Goal: Task Accomplishment & Management: Manage account settings

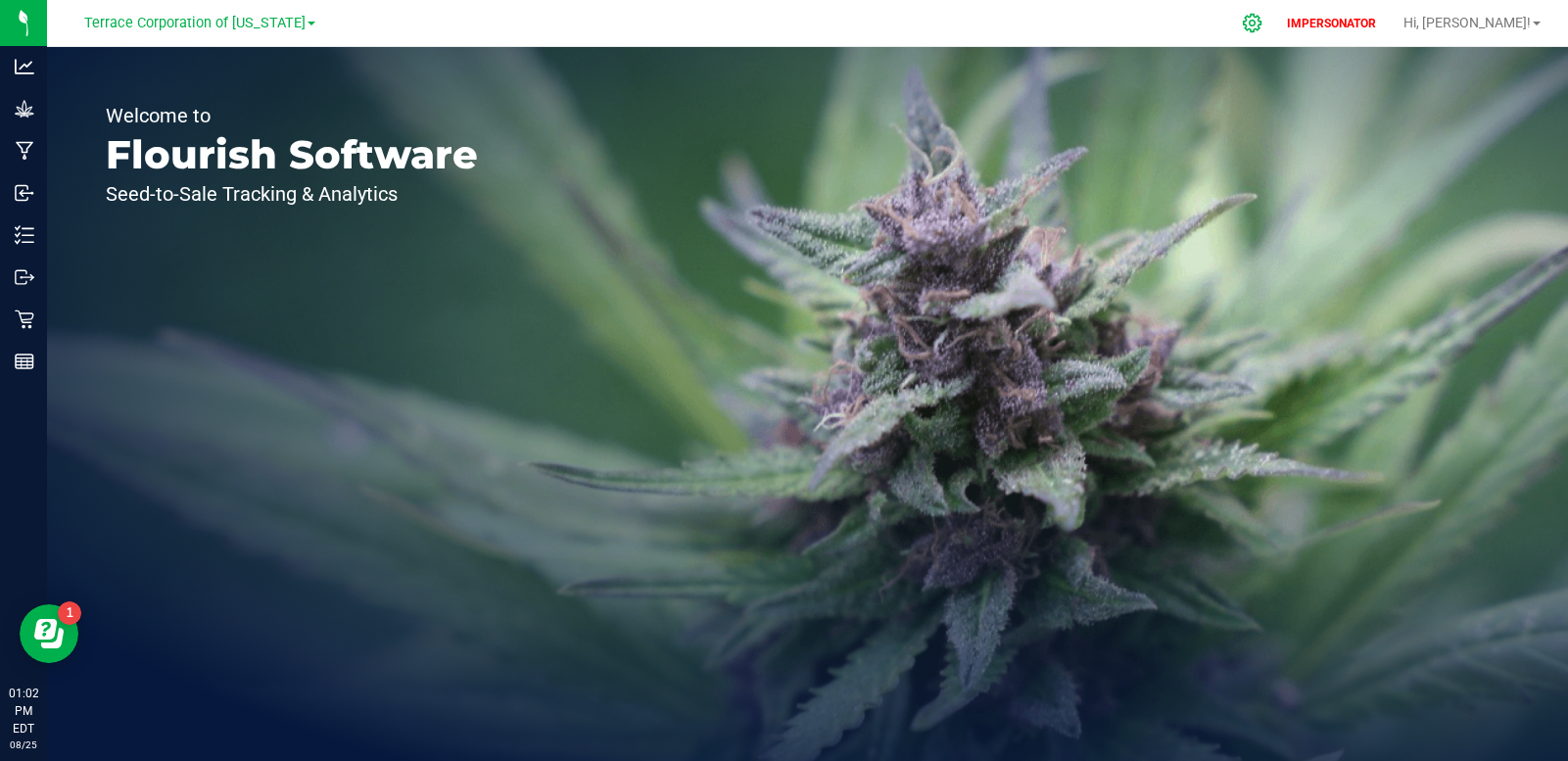
click at [1262, 24] on icon at bounding box center [1252, 23] width 19 height 19
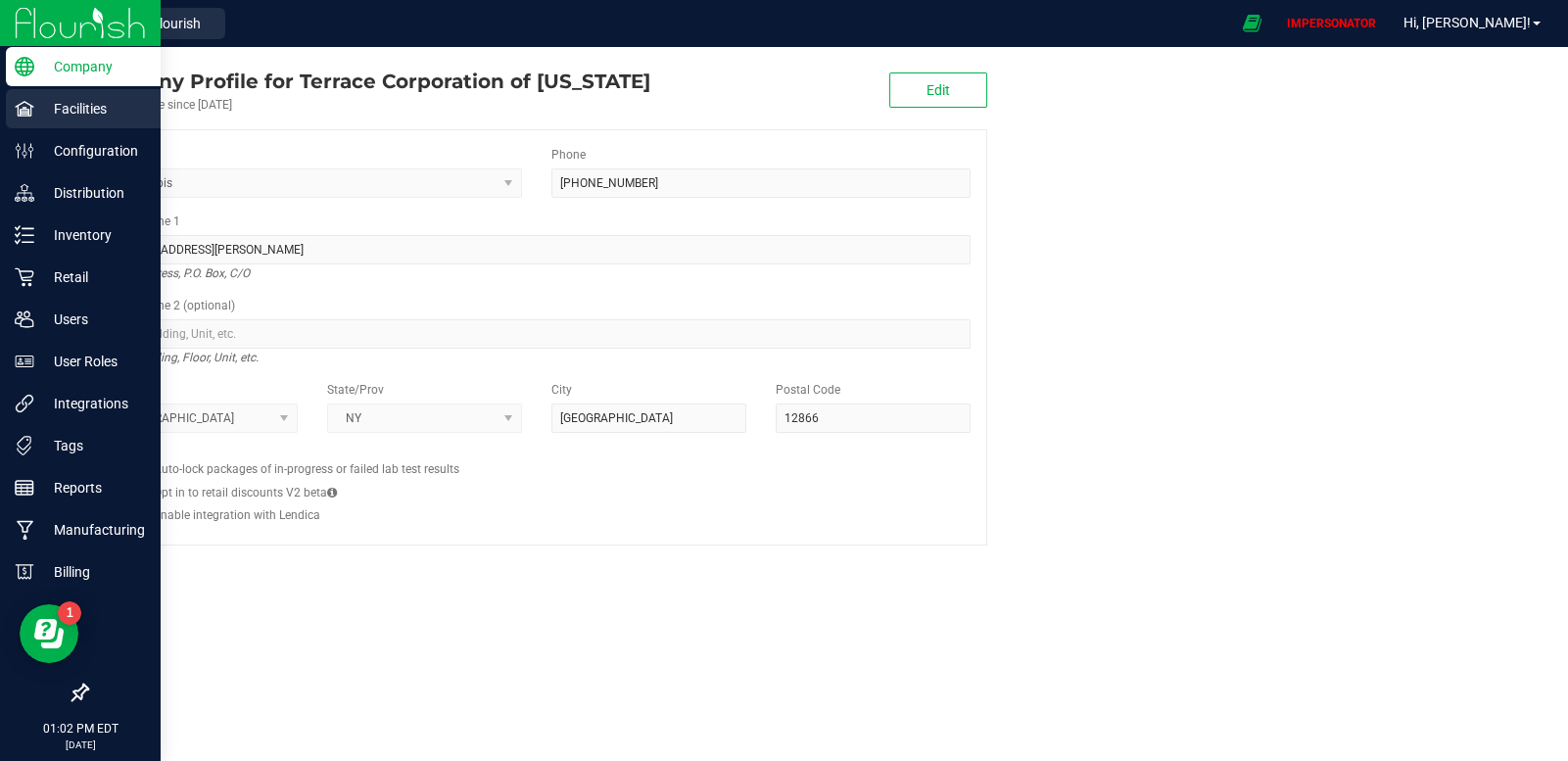
click at [39, 110] on p "Facilities" at bounding box center [93, 109] width 118 height 24
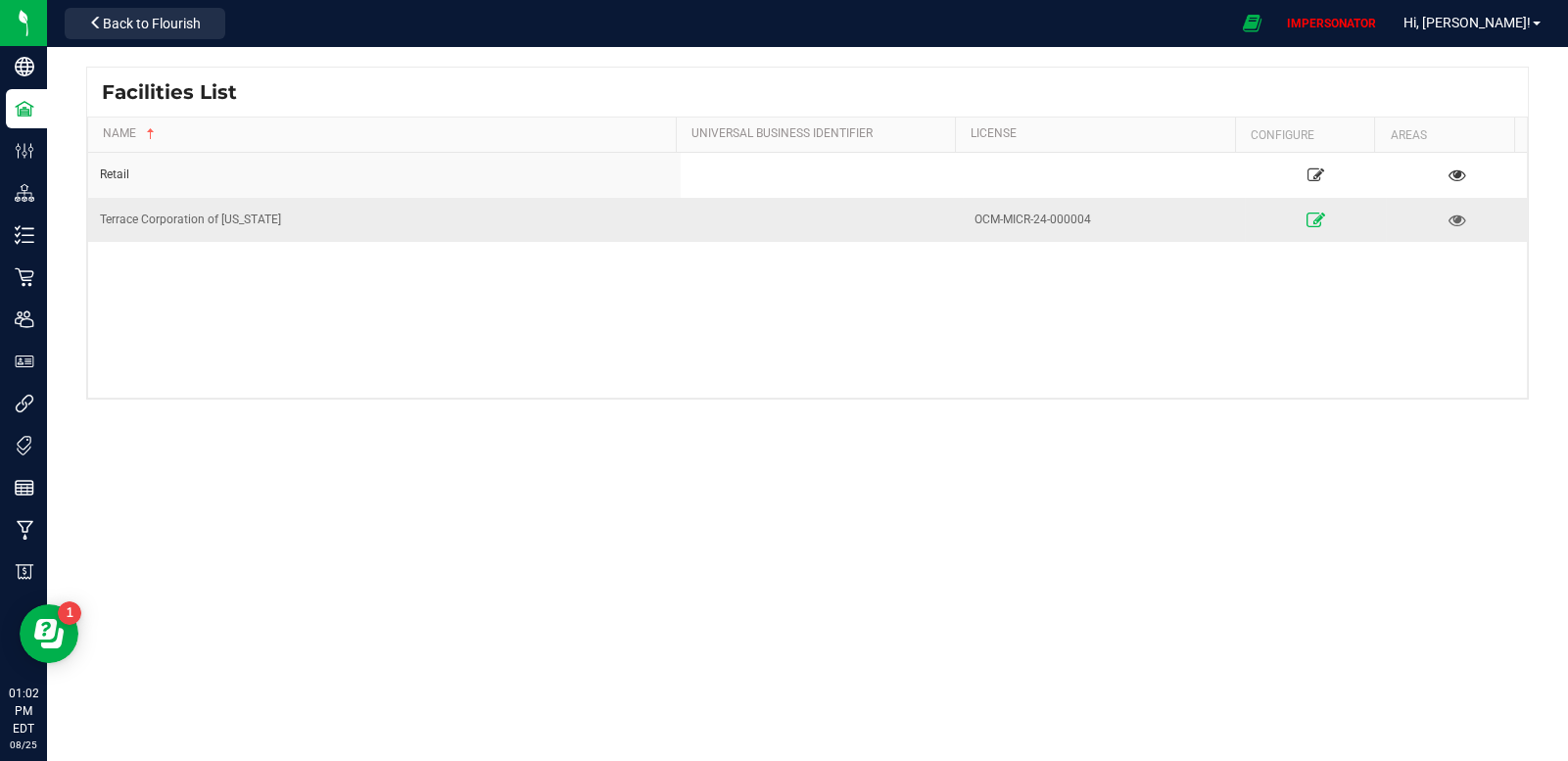
click at [1306, 212] on icon at bounding box center [1315, 219] width 19 height 14
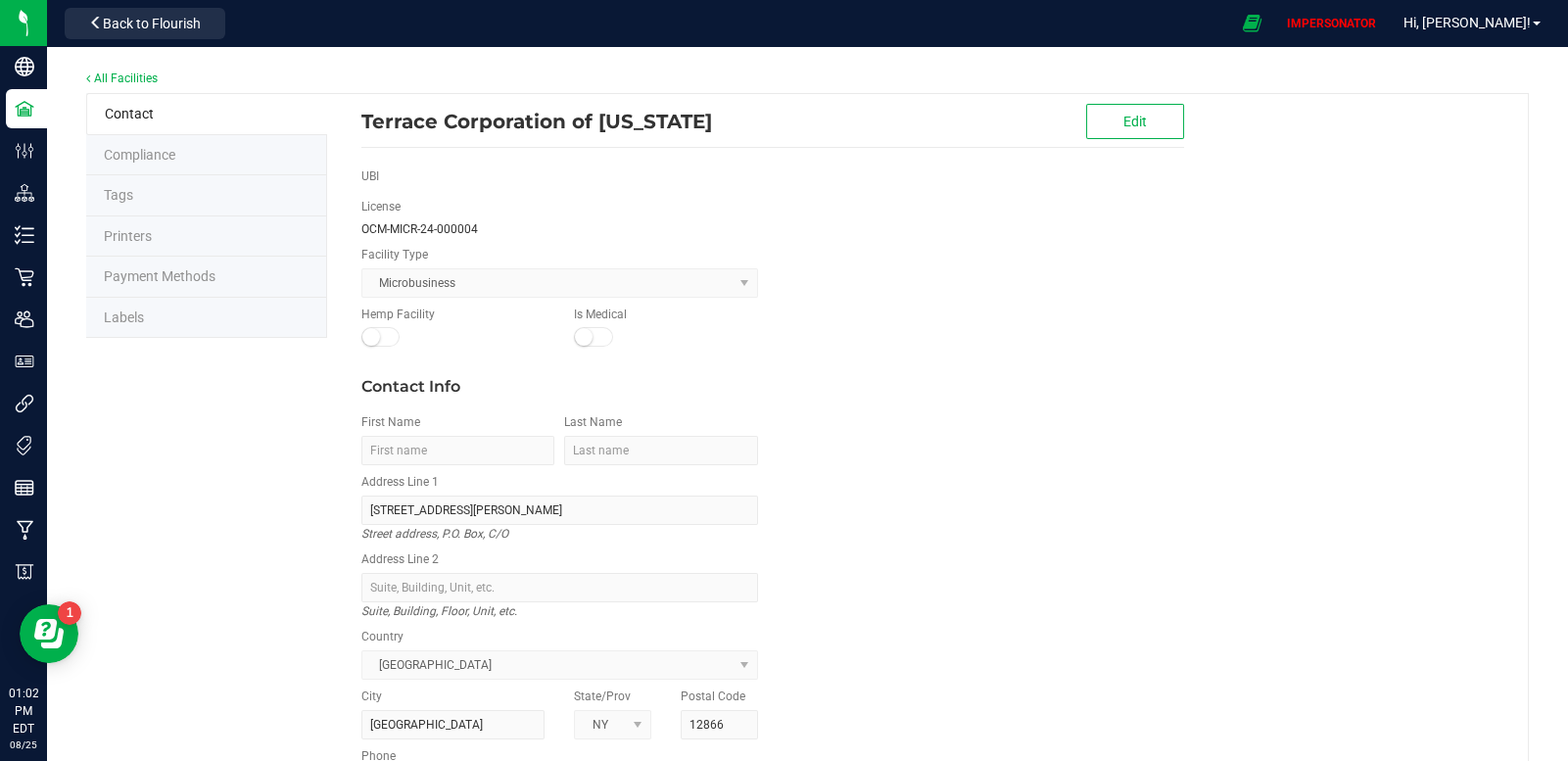
click at [164, 309] on li "Labels" at bounding box center [206, 317] width 241 height 41
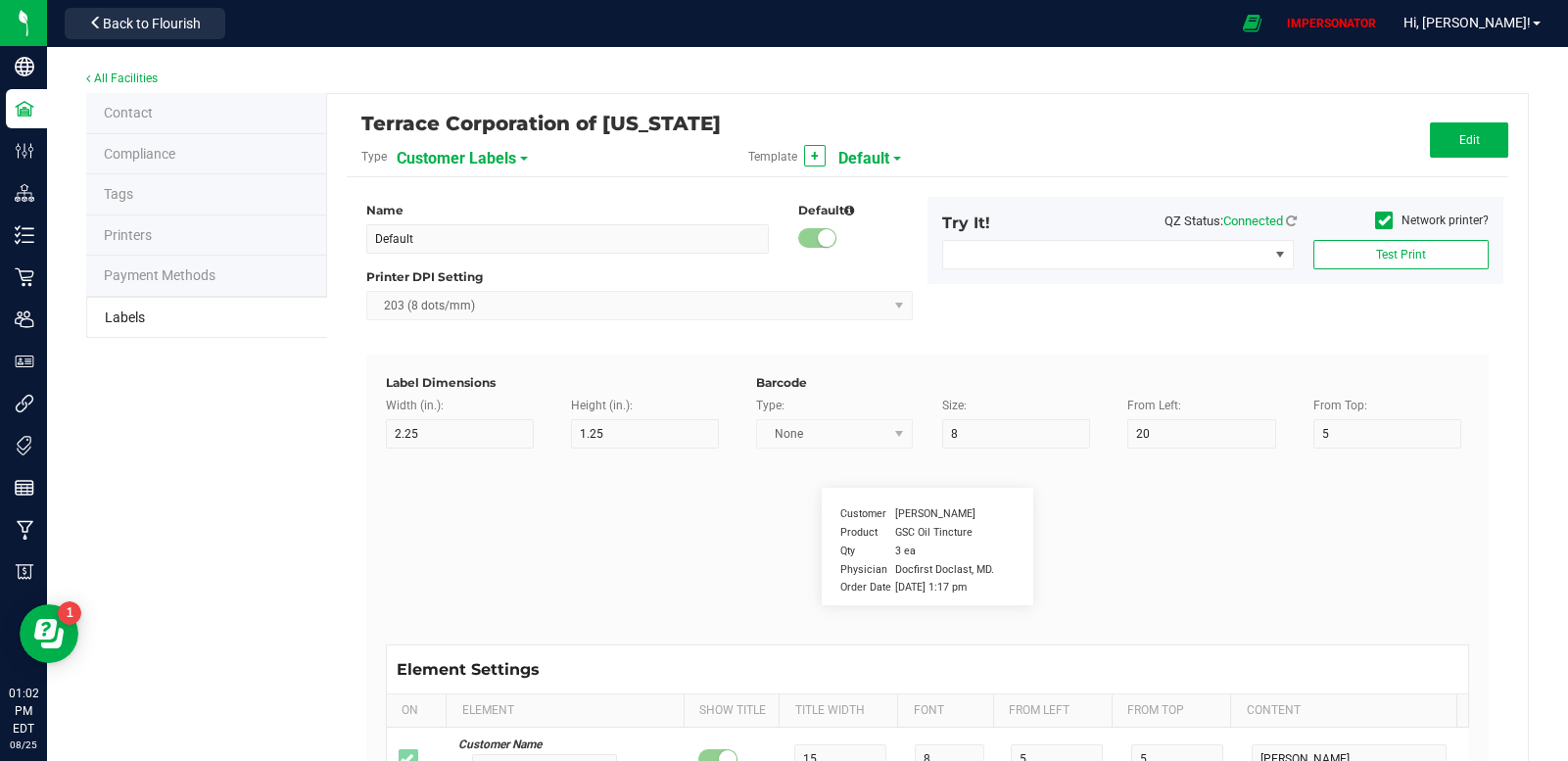
click at [484, 162] on span "Customer Labels" at bounding box center [456, 159] width 120 height 34
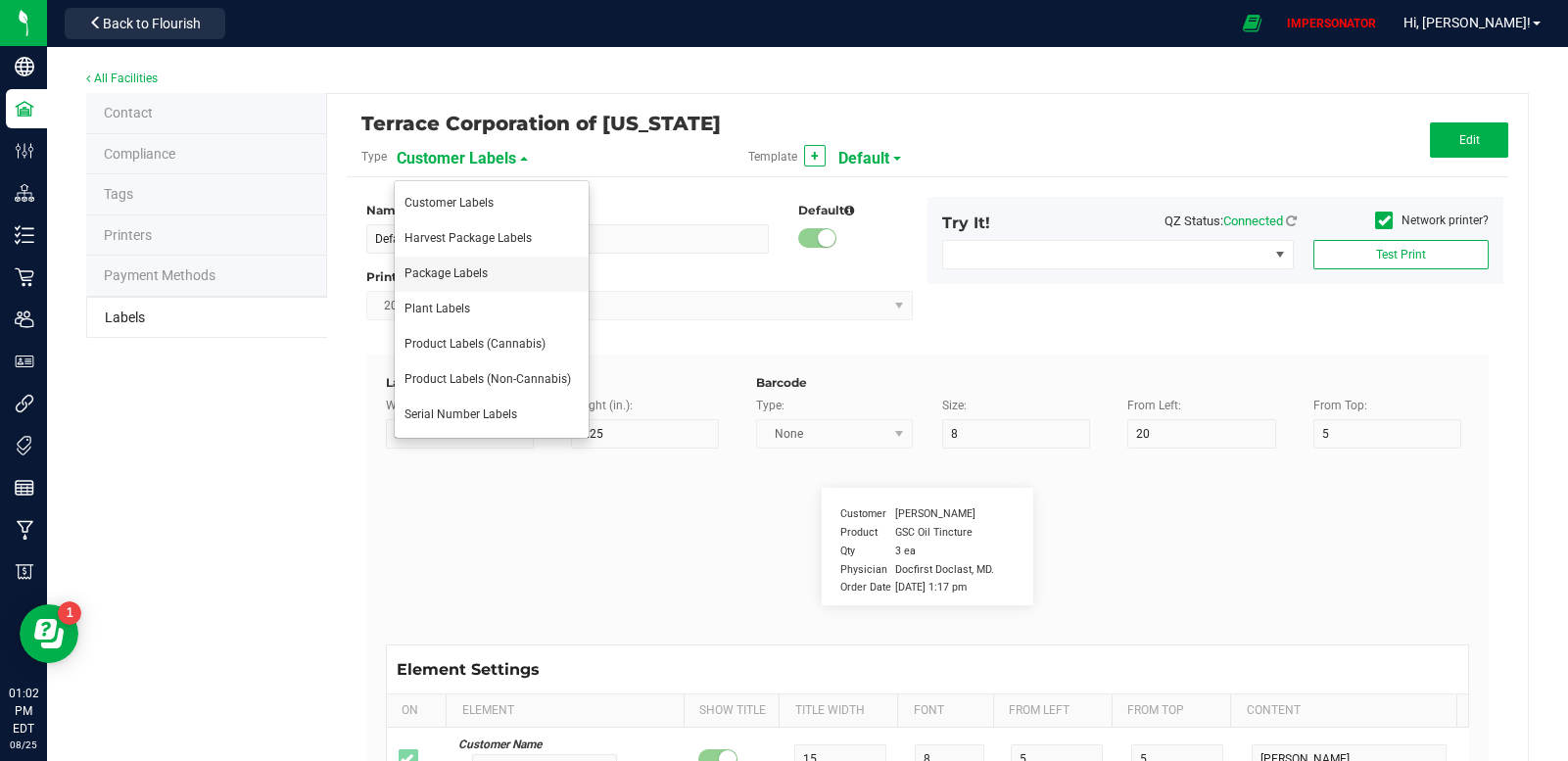
click at [466, 271] on span "Package Labels" at bounding box center [446, 273] width 83 height 14
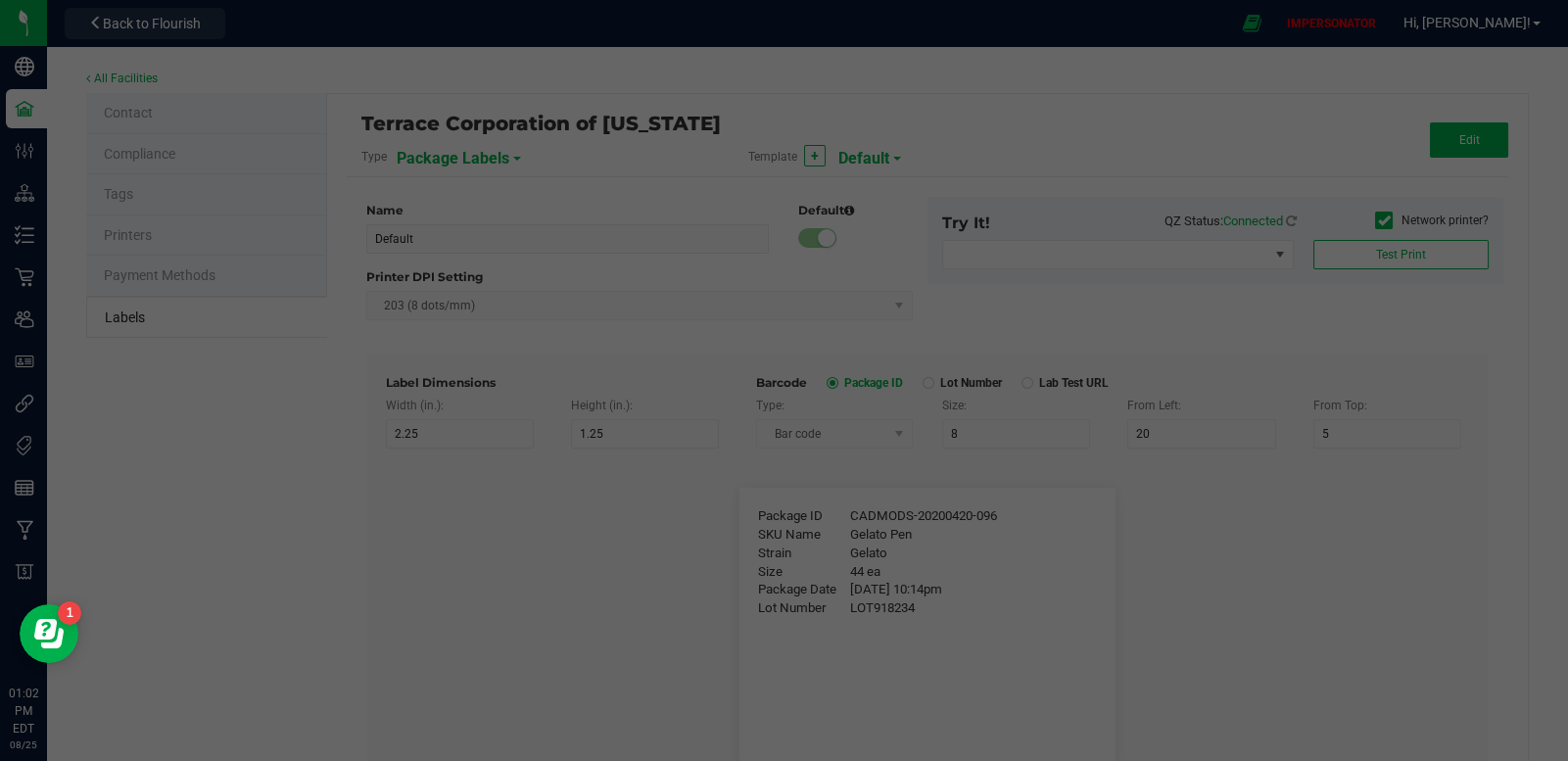
type input "4"
type input "3"
type input "5"
type input "40"
type input "Package ID"
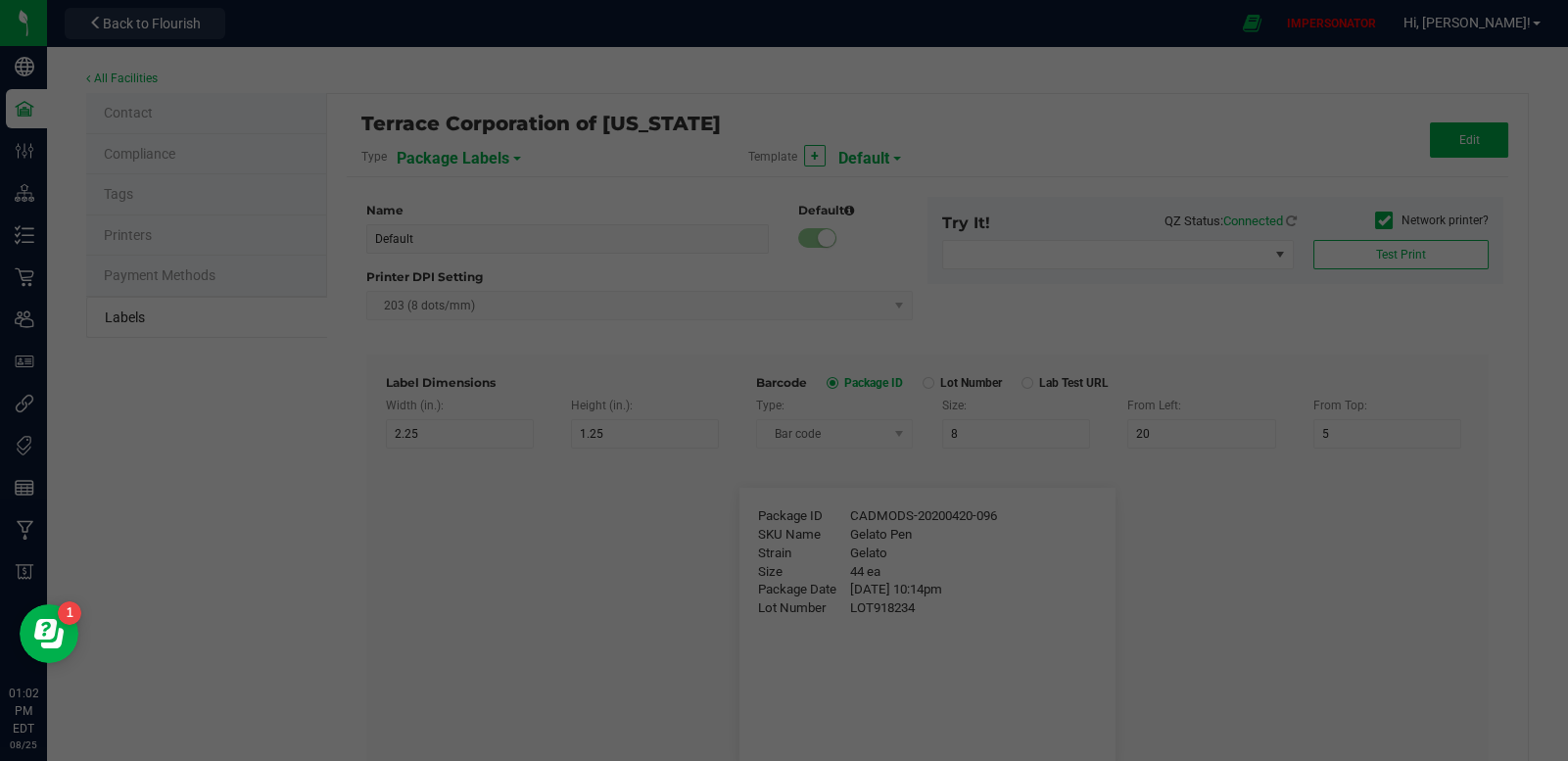
type input "25"
type input "10"
type input "CADMODS-20200420-096"
type input "SKU Name"
type input "25"
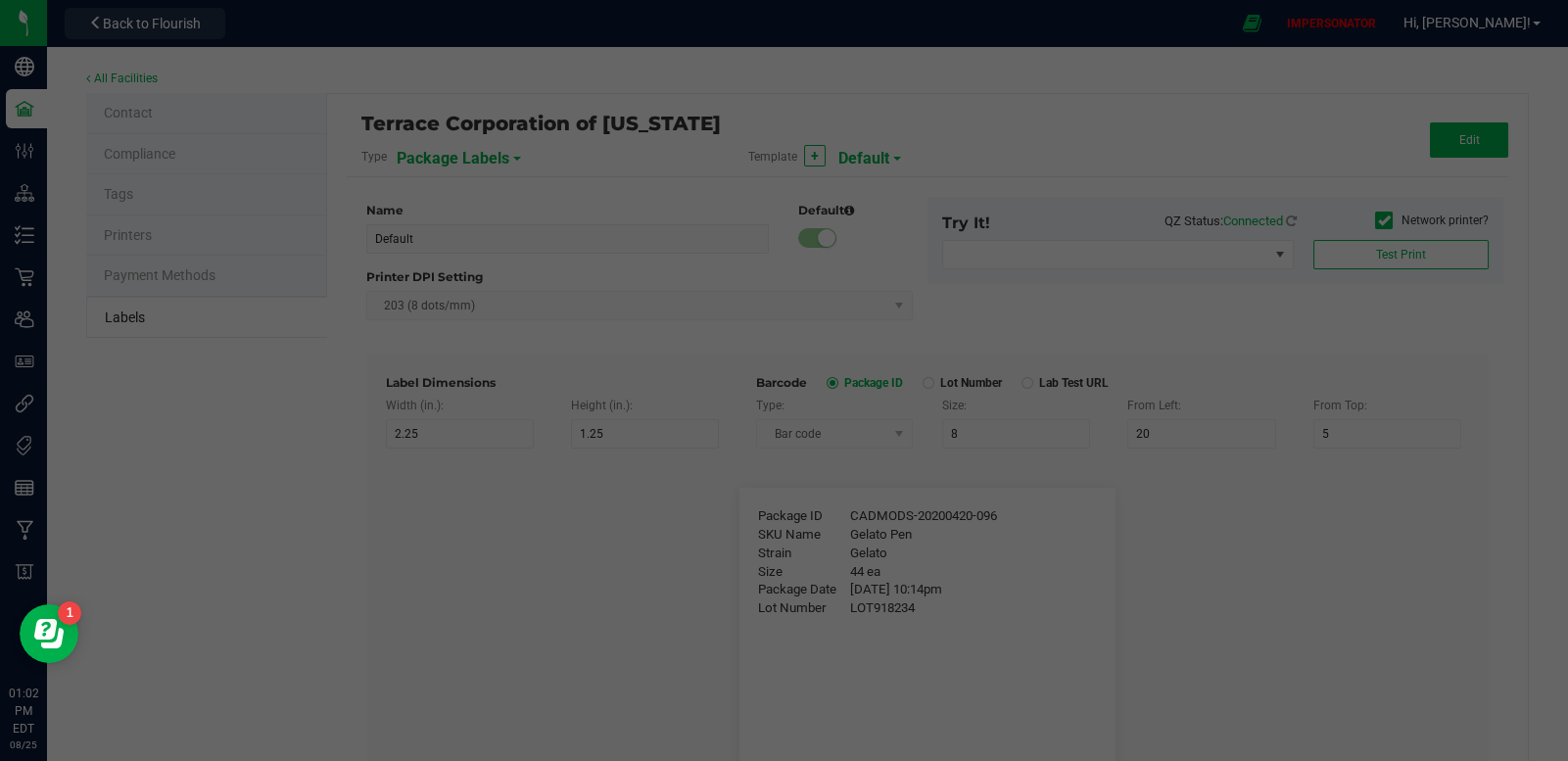
type input "10"
type input "Gelato Pen"
type input "Strain"
type input "25"
type input "10"
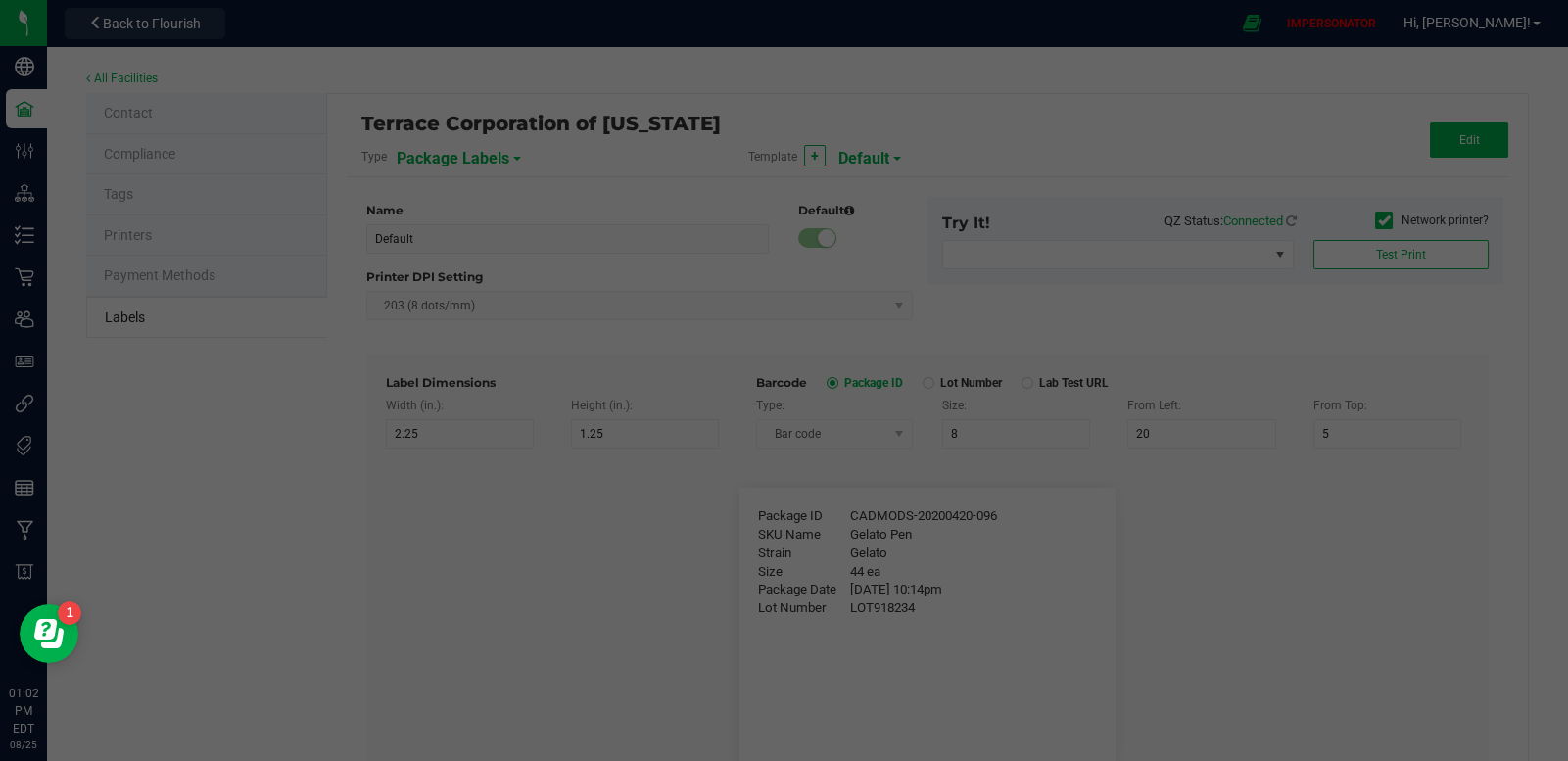
type input "Gelato"
type input "Size"
type input "25"
type input "10"
type input "44 ea"
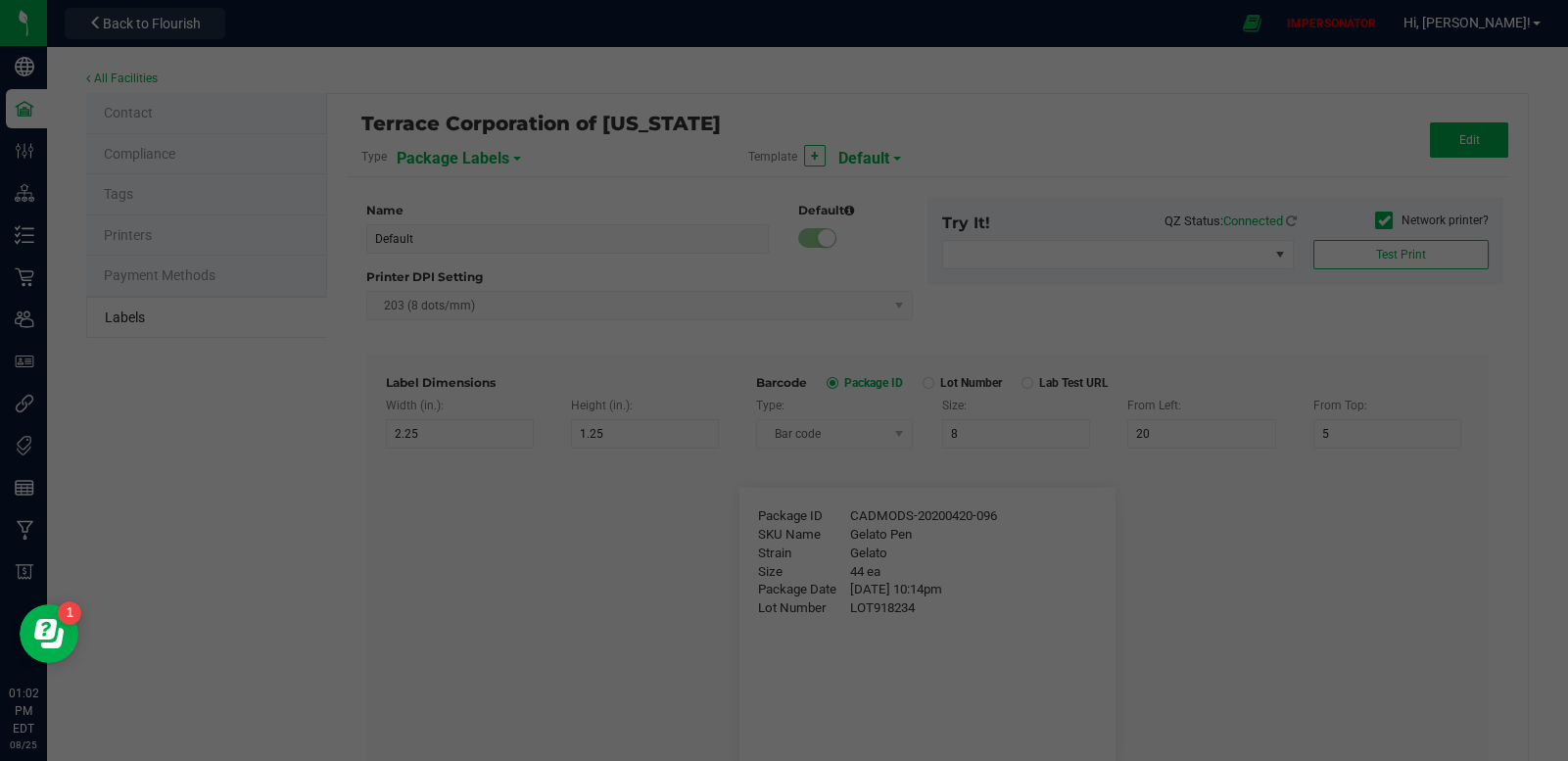
type input "Package Date"
type input "25"
type input "10"
type input "[DATE] 10:14pm"
type input "Lot Number"
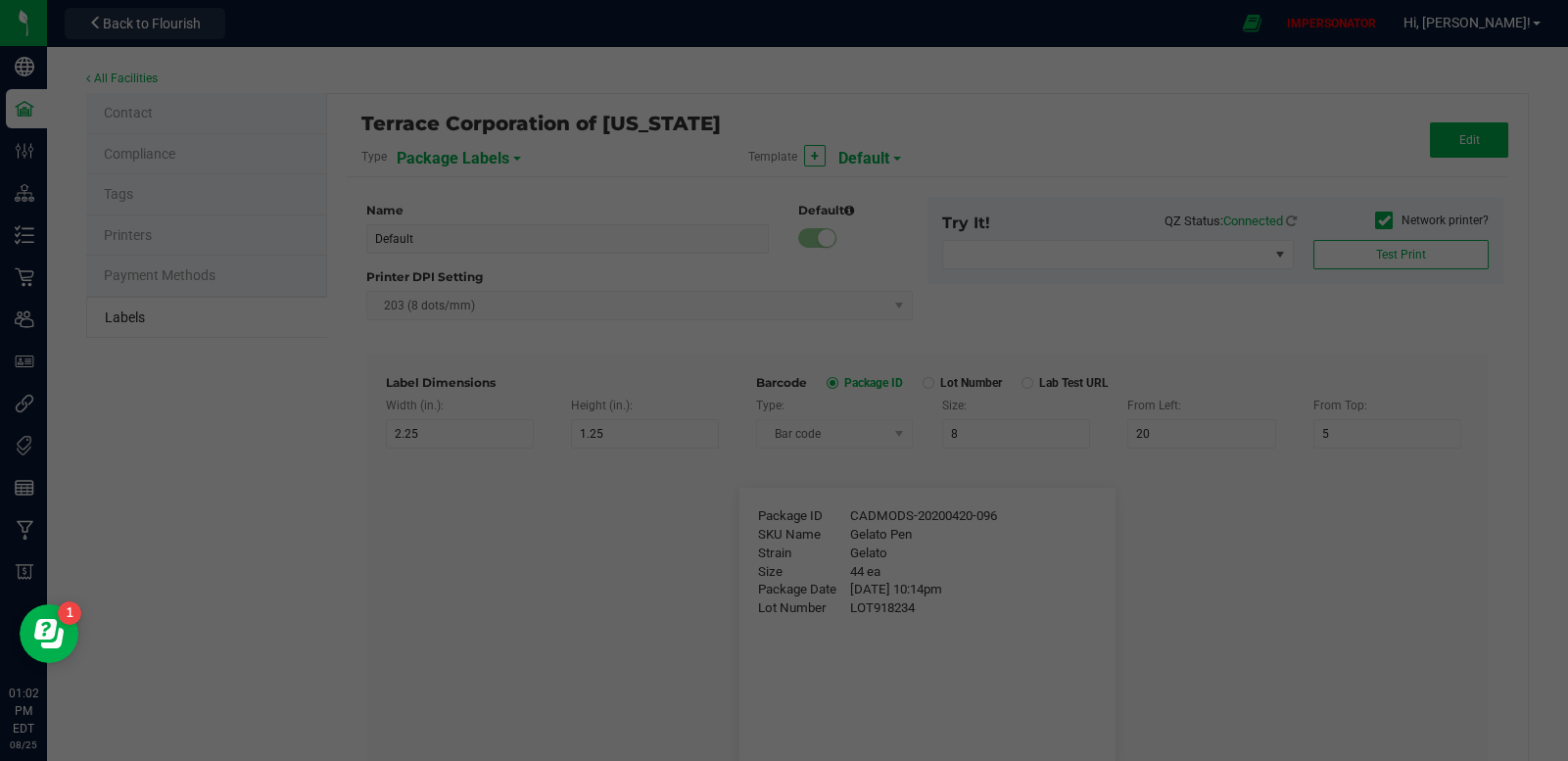
type input "25"
type input "10"
type input "30"
type input "LOT918234"
type input "SKU"
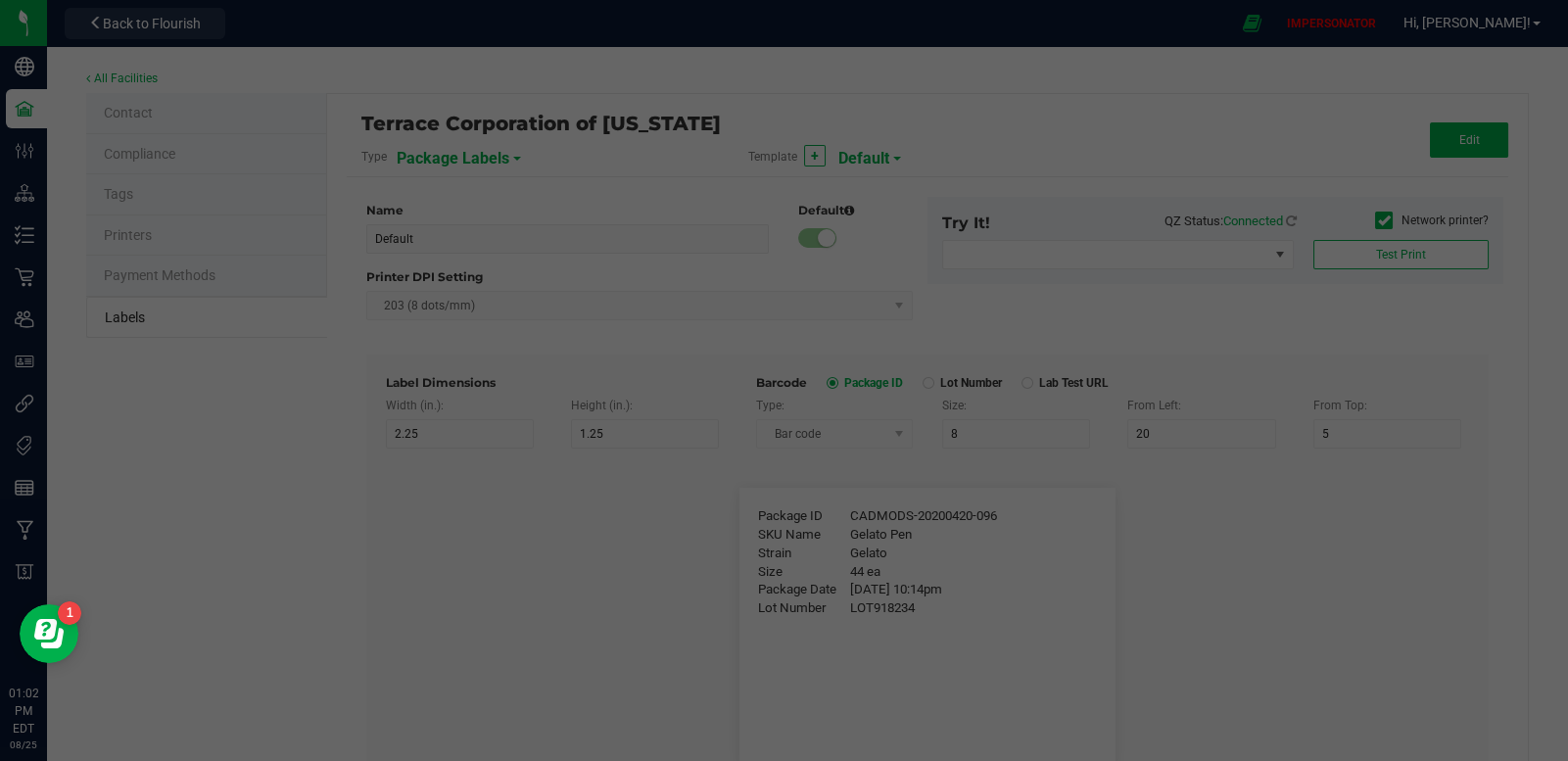
type input "25"
type input "10"
type input "30"
type input "42P017"
type input "Ref Field 1"
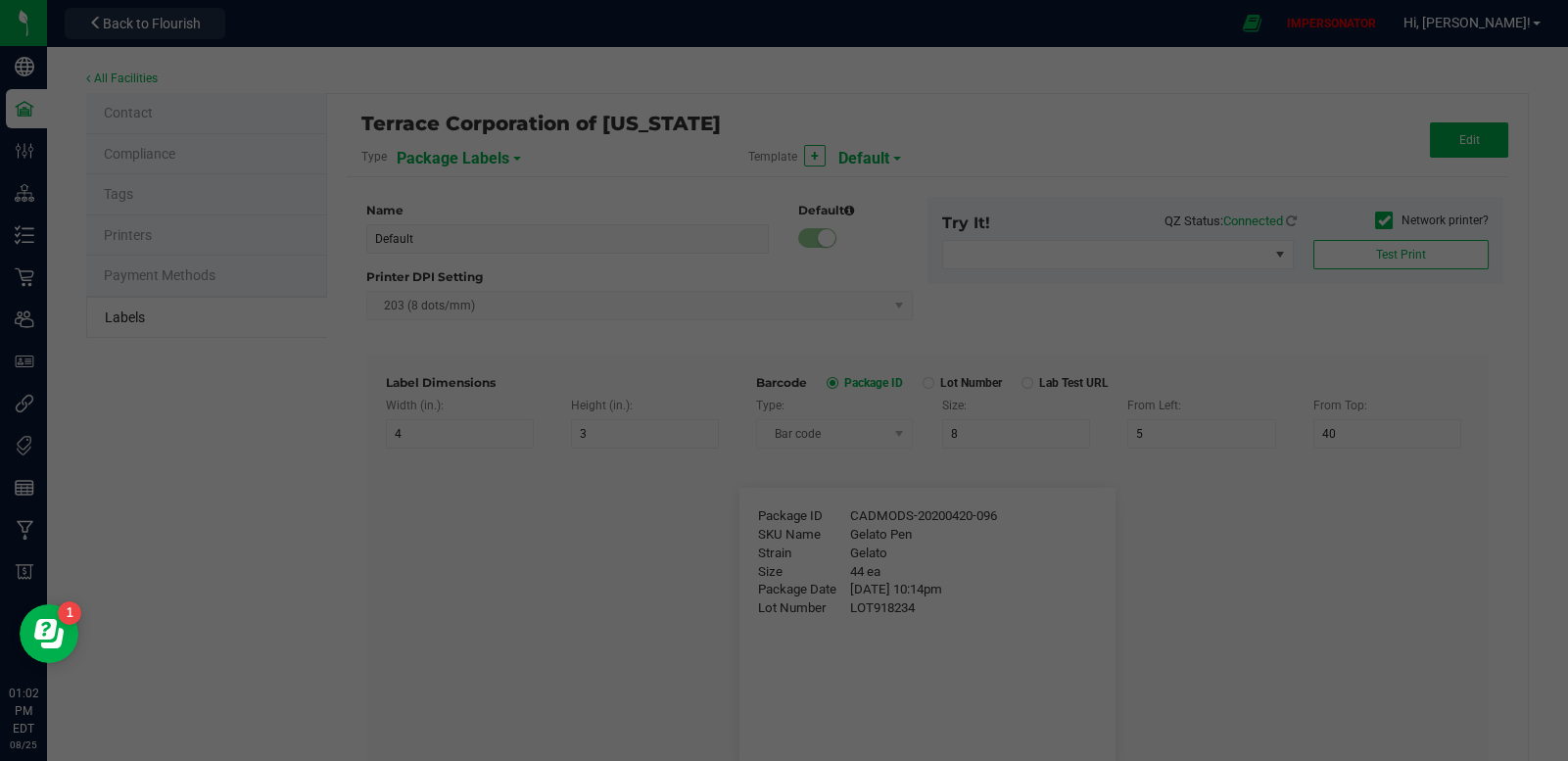
type input "25"
type input "10"
type input "35"
type input "Ref Field 1 Value"
type input "Ref Field 2"
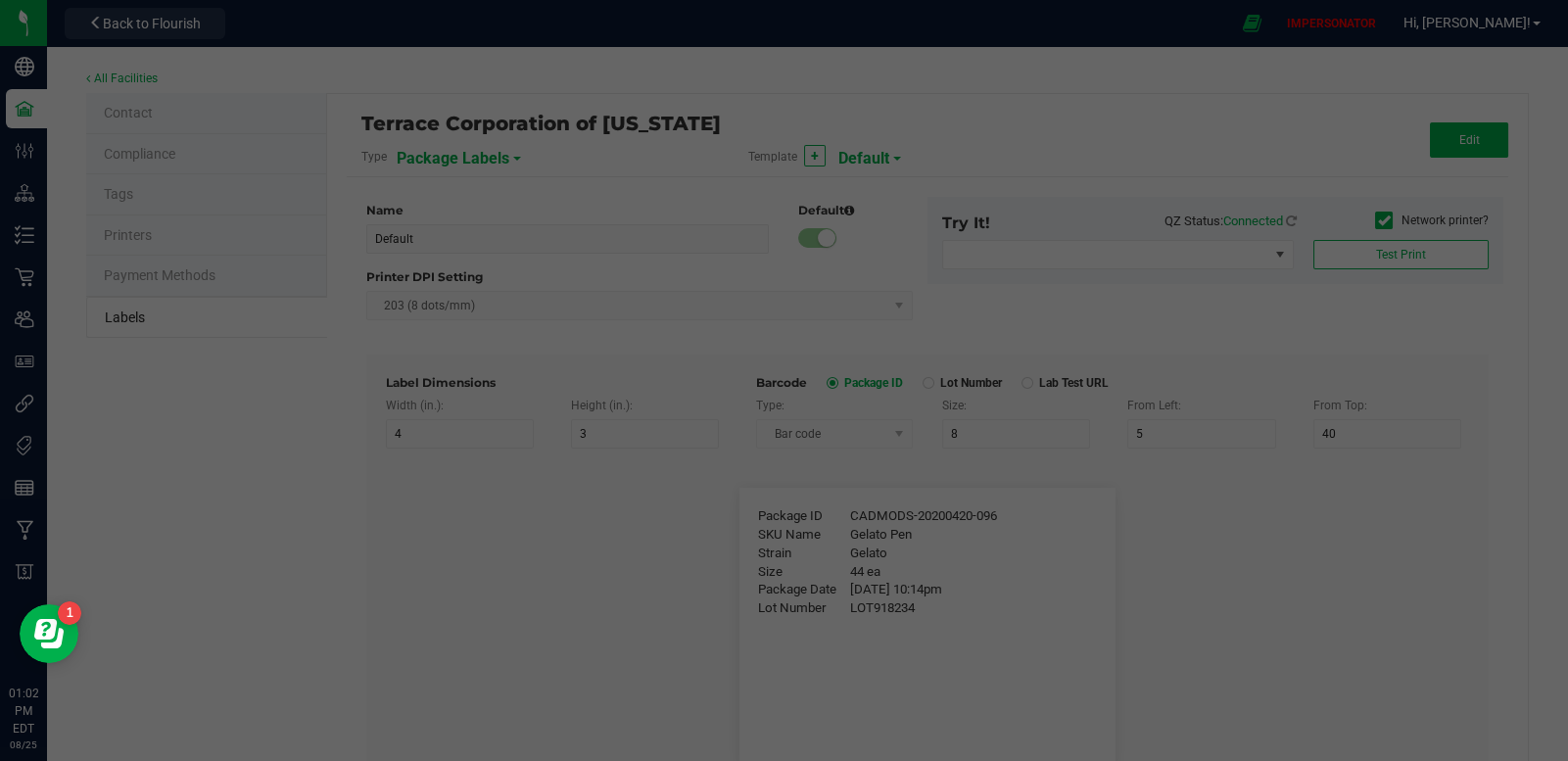
type input "25"
type input "10"
type input "35"
type input "Ref Field 2 Value"
type input "Ref Field 3"
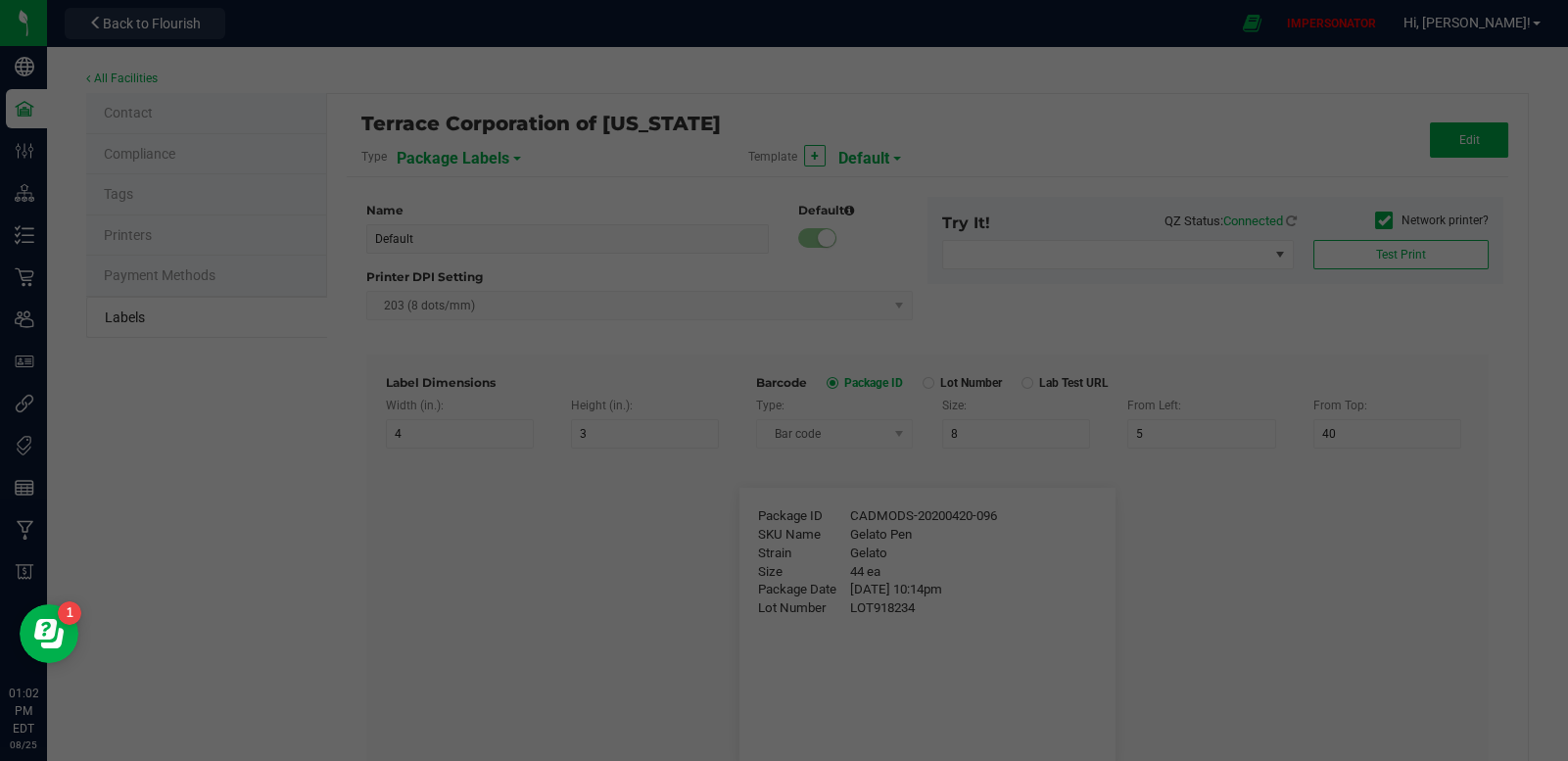
type input "25"
type input "10"
type input "35"
type input "Ref Field 3 Value"
type input "Item Ref Field 1"
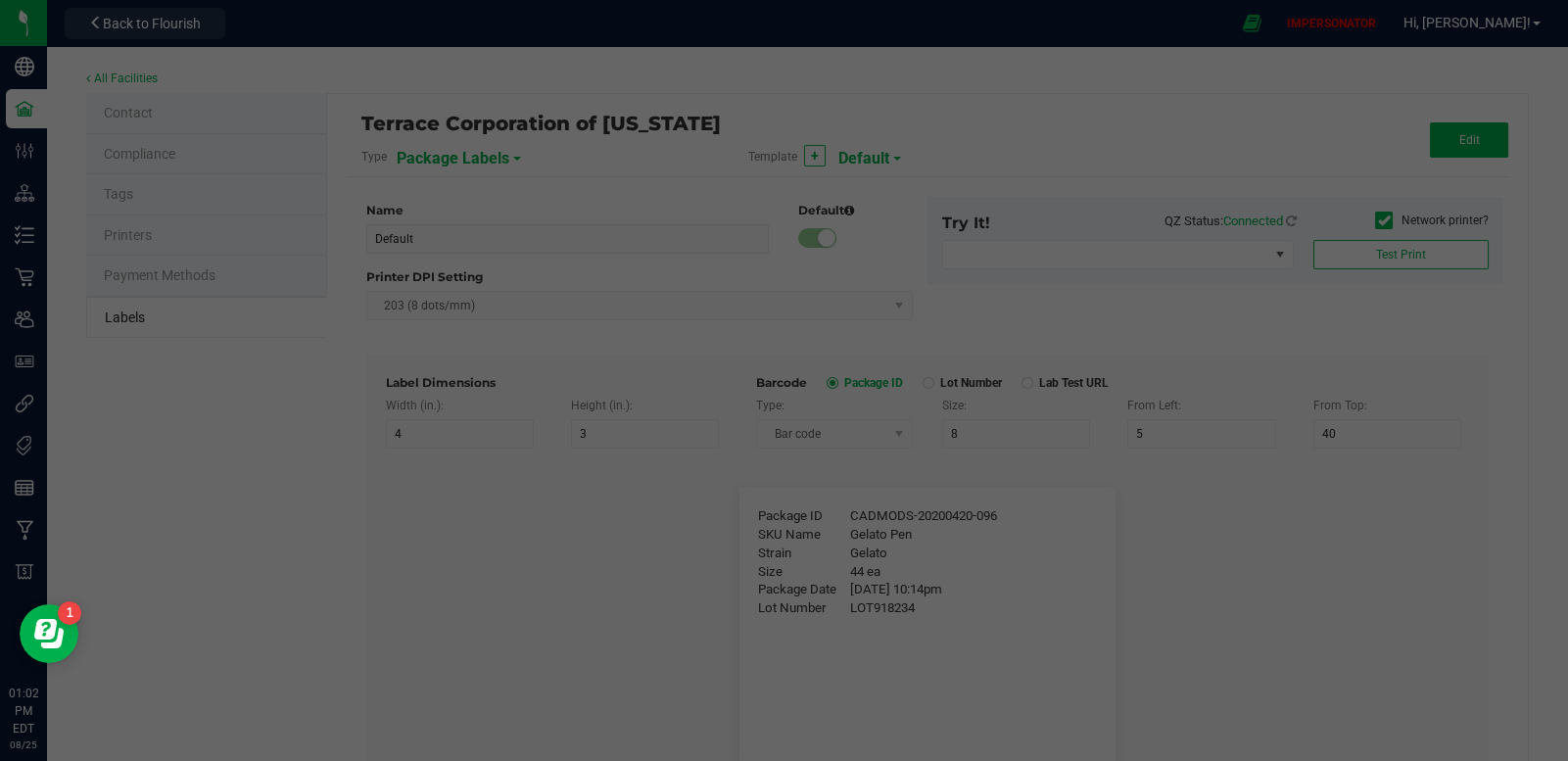
type input "25"
type input "10"
type input "35"
type input "Item Ref Field 1 Value"
type input "Item Ref Field 2"
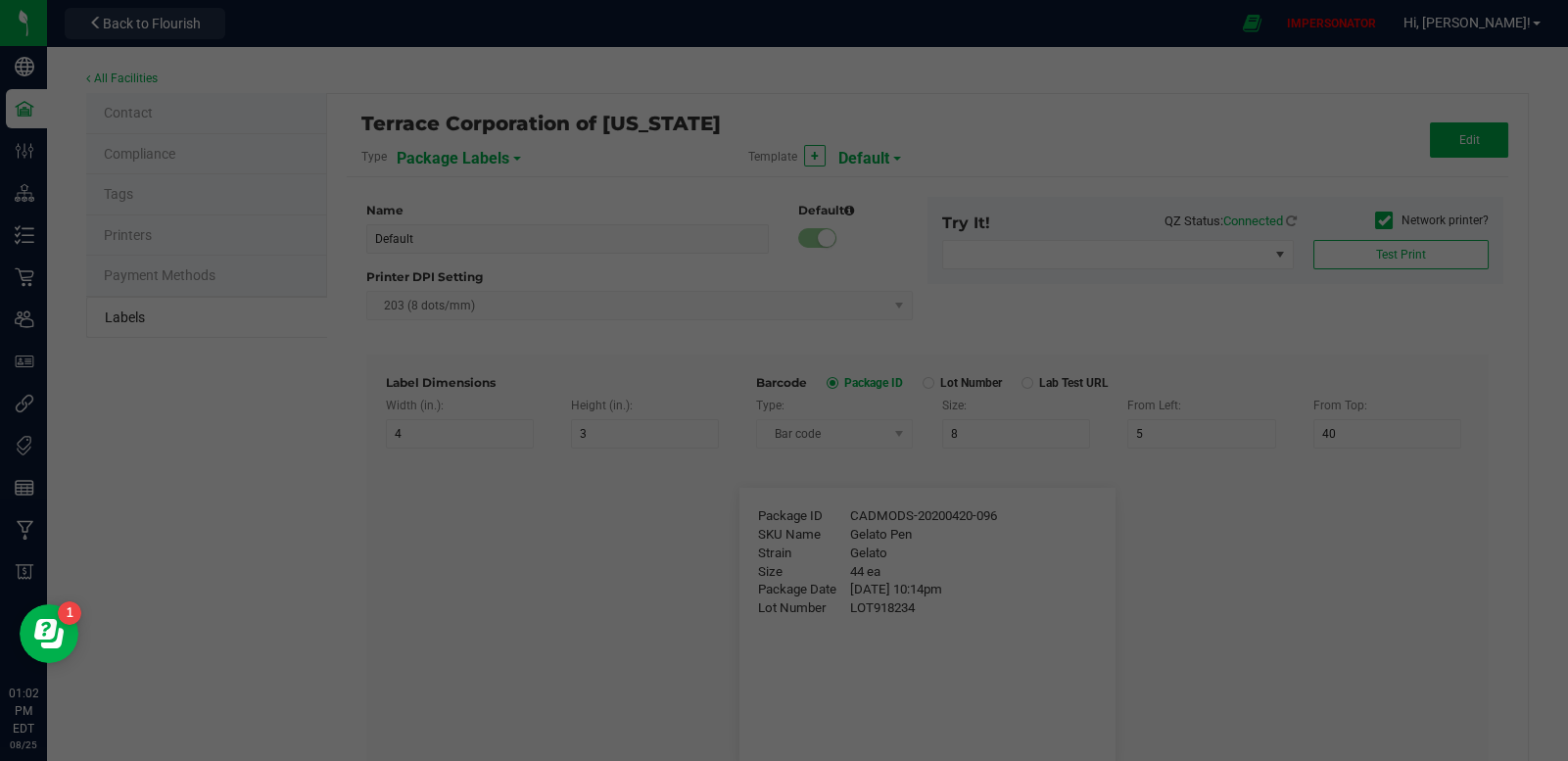
type input "25"
type input "10"
type input "35"
type input "Item Ref Field 2 Value"
type input "Item Ref Field 3"
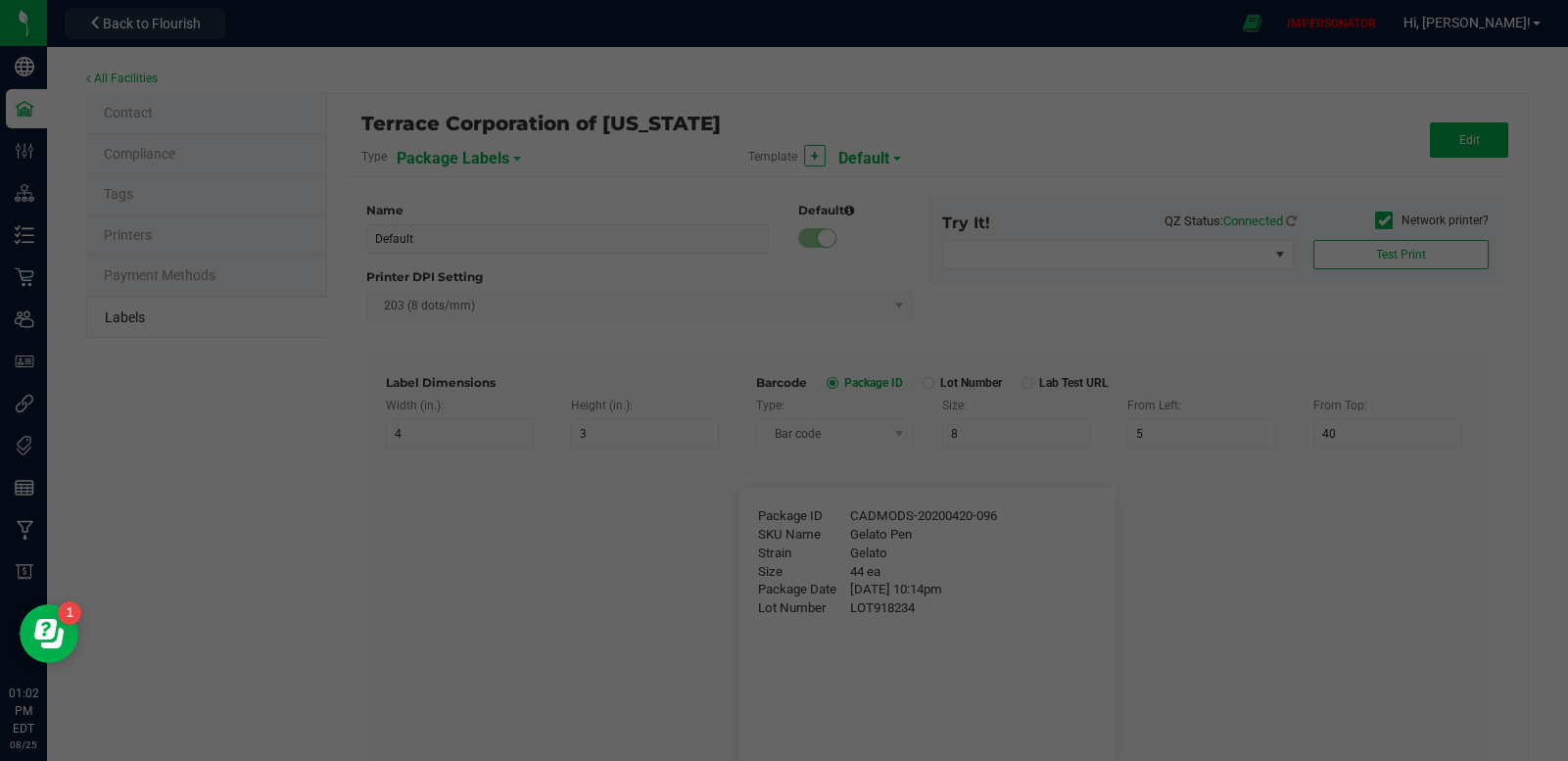
type input "25"
type input "10"
type input "35"
type input "Item Ref Field 3 Value"
type input "Item Ref Field 4"
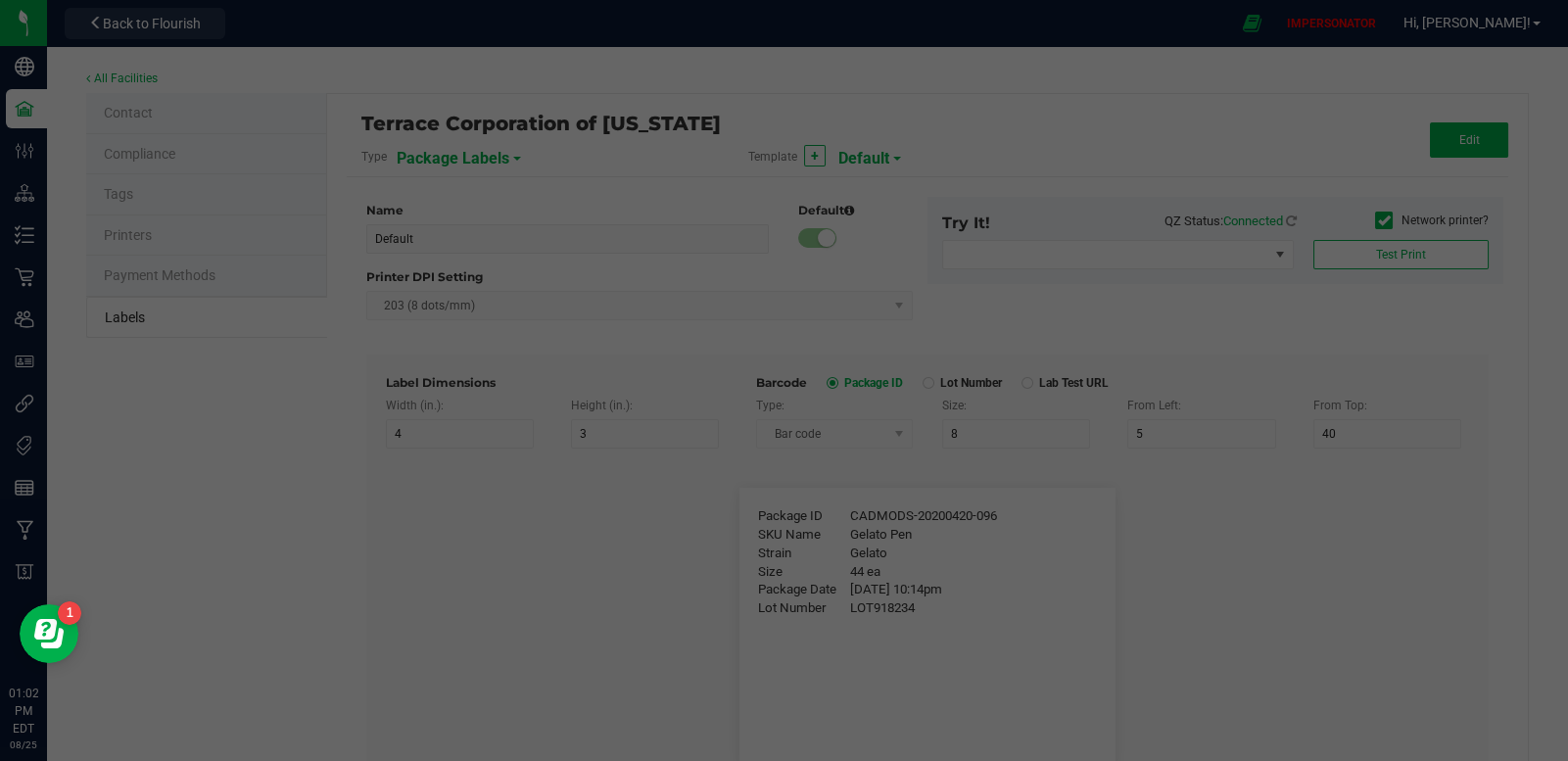
type input "25"
type input "10"
type input "35"
type input "Item Ref Field 4 Value"
type input "Item Ref Field 5"
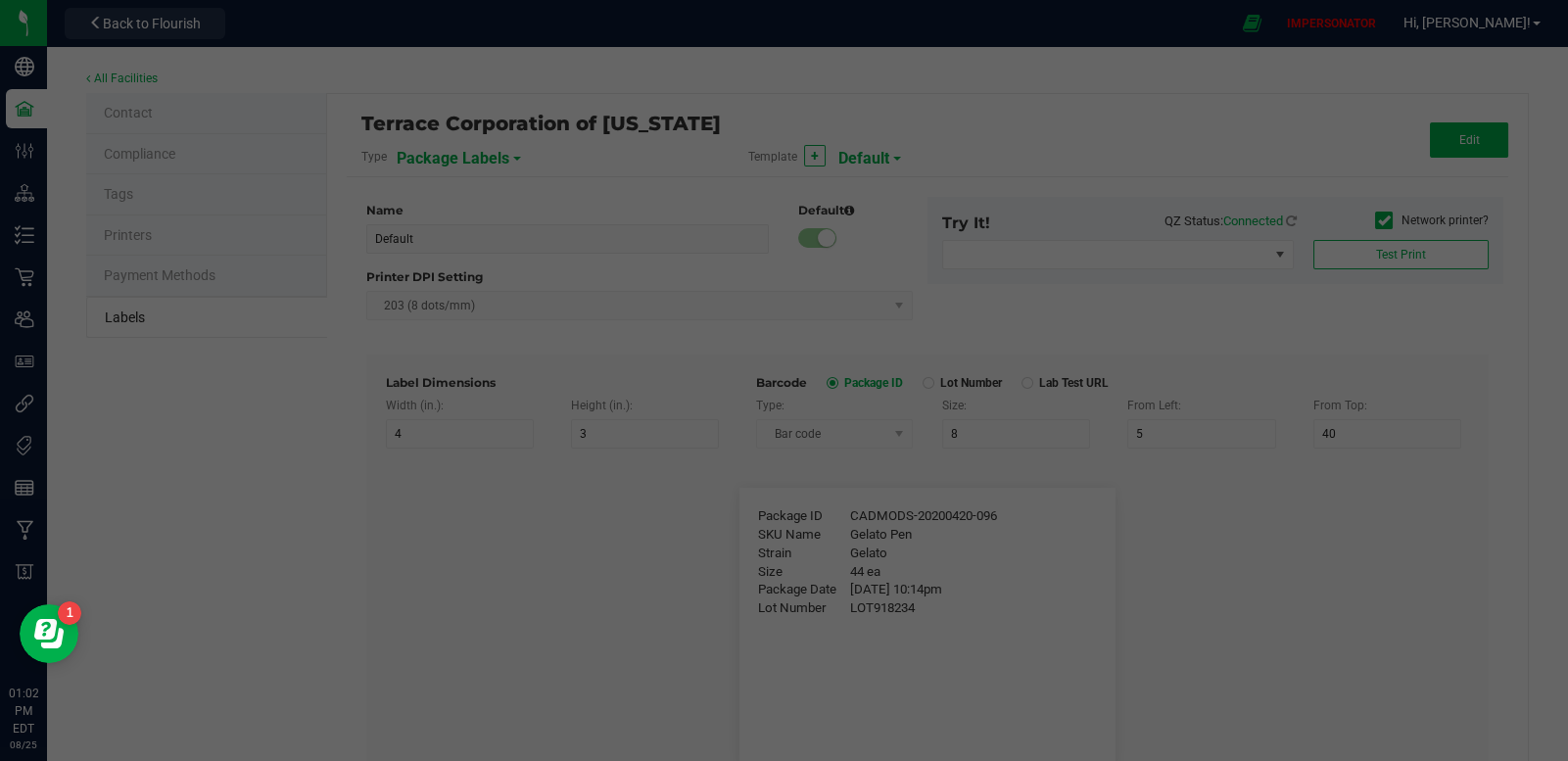
type input "25"
type input "10"
type input "35"
type input "Item Ref Field 5 Value"
type input "NDC Number"
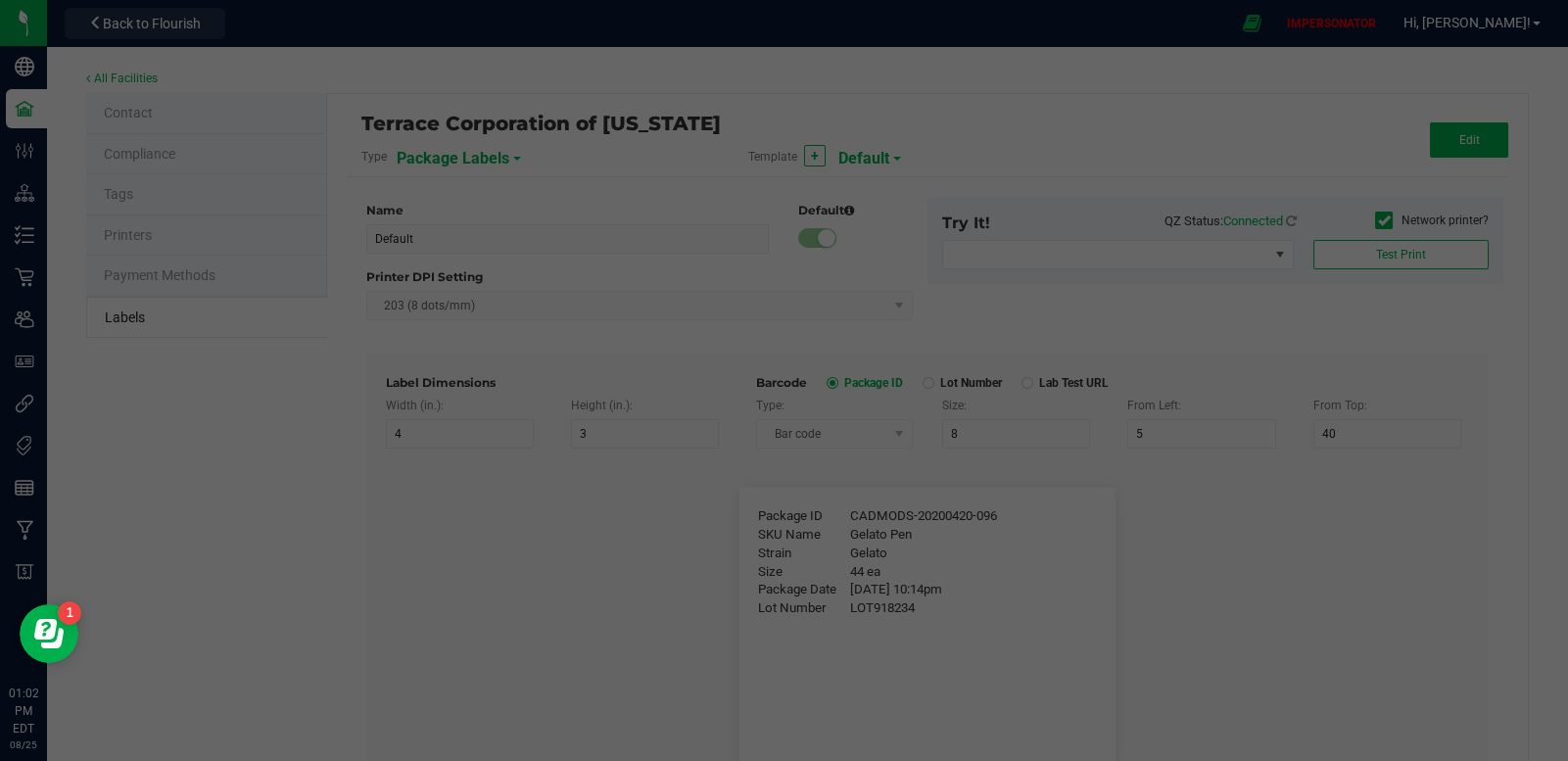
type input "25"
type input "10"
type input "35"
type input "[PHONE_NUMBER]"
type input "Number of Servings"
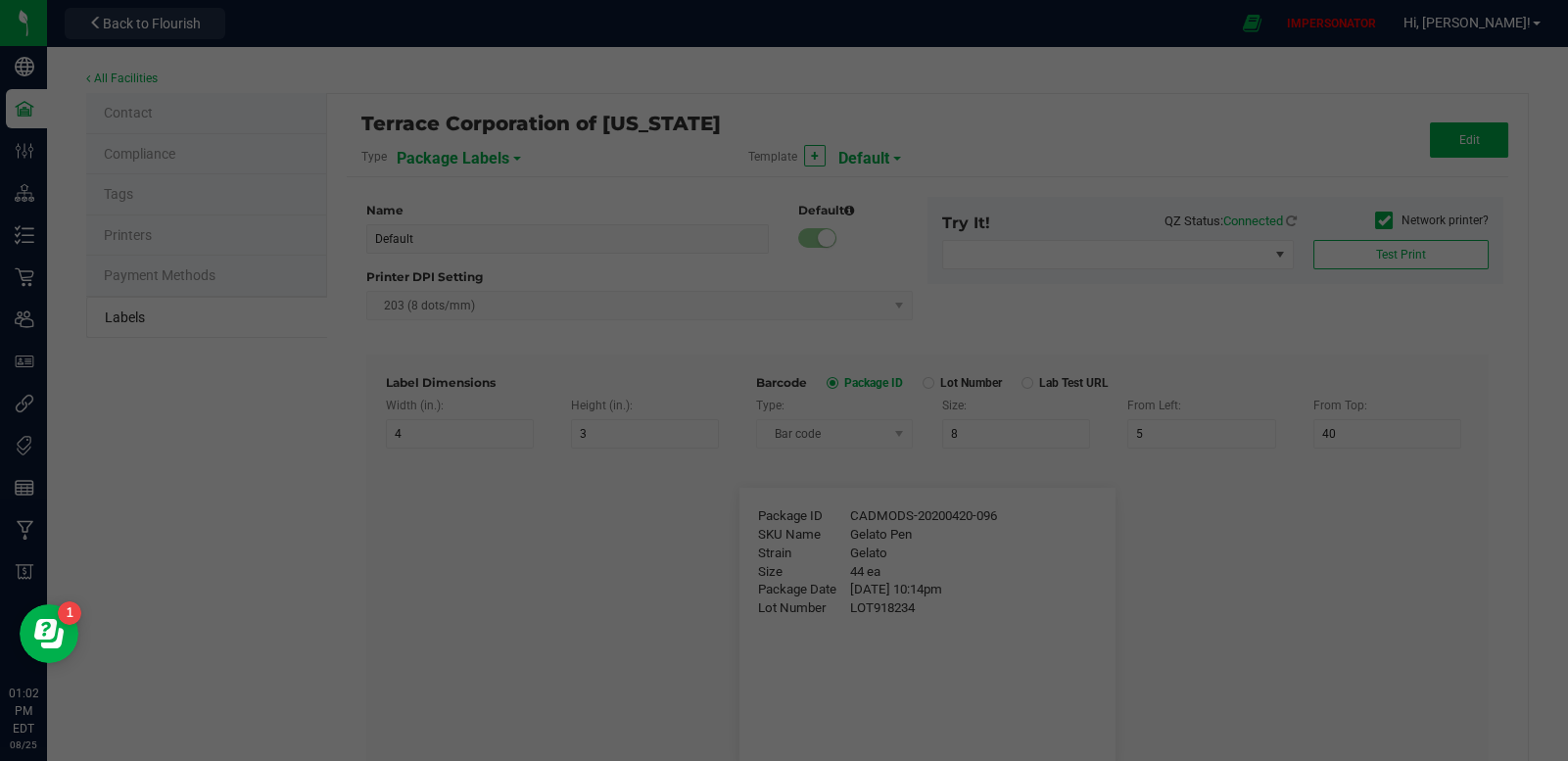
type input "25"
type input "10"
type input "35"
type input "4 servings/item"
type input "Serving Size"
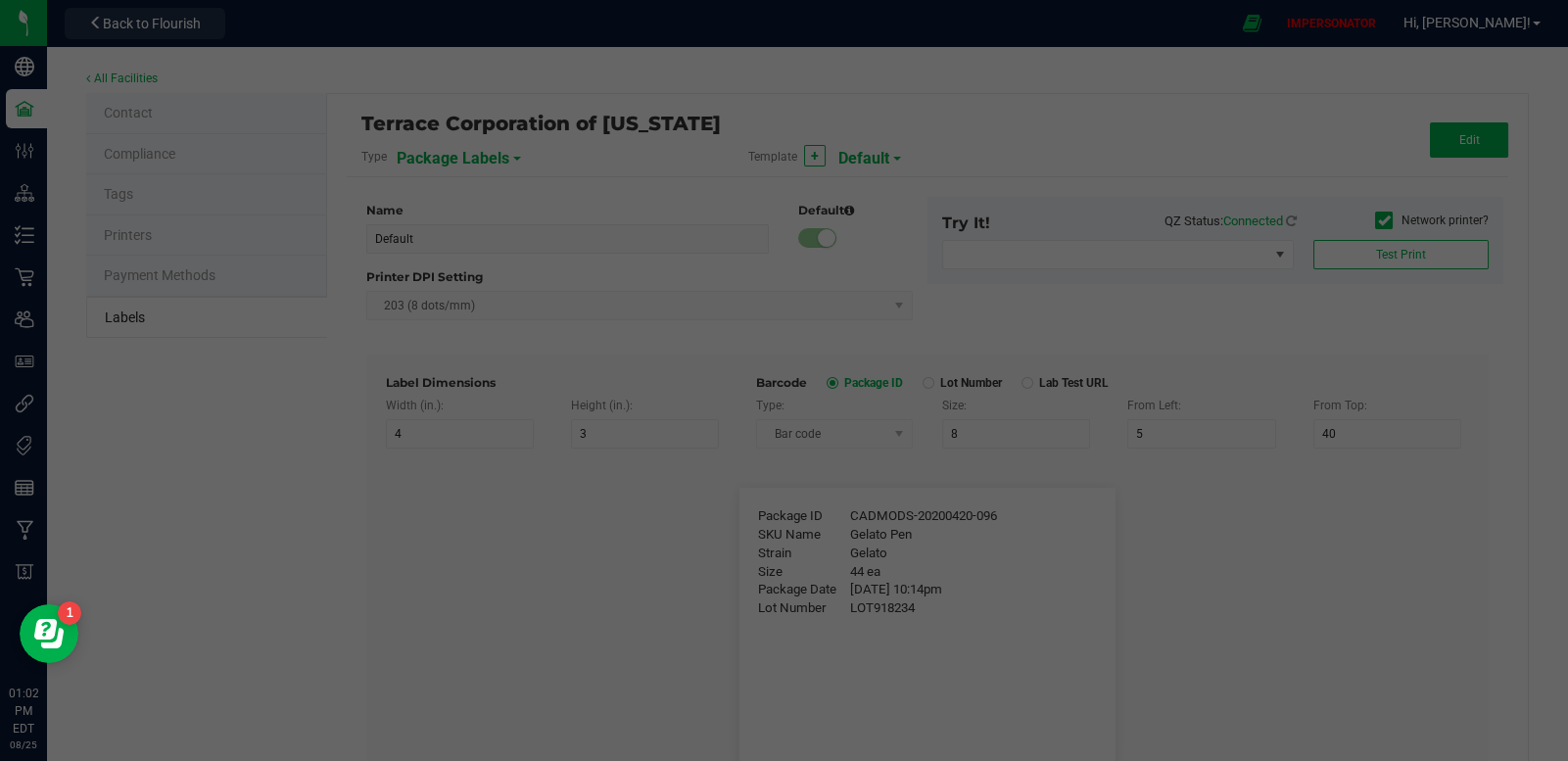
type input "25"
type input "10"
type input "35"
type input "1 cup"
type input "Serving Size (Grams)"
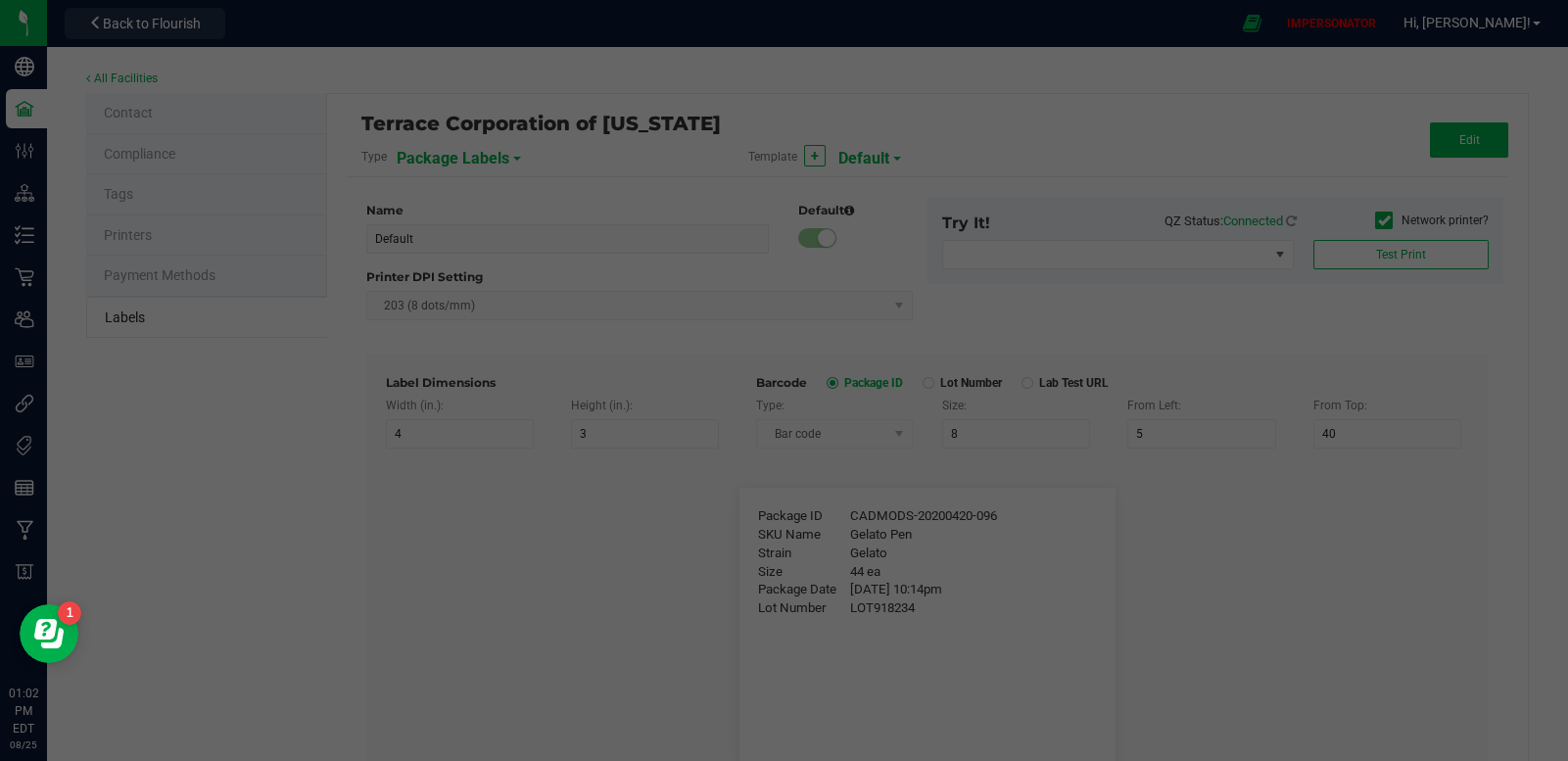
type input "25"
type input "10"
type input "35"
type input "4 g"
type input "Item Ingredients"
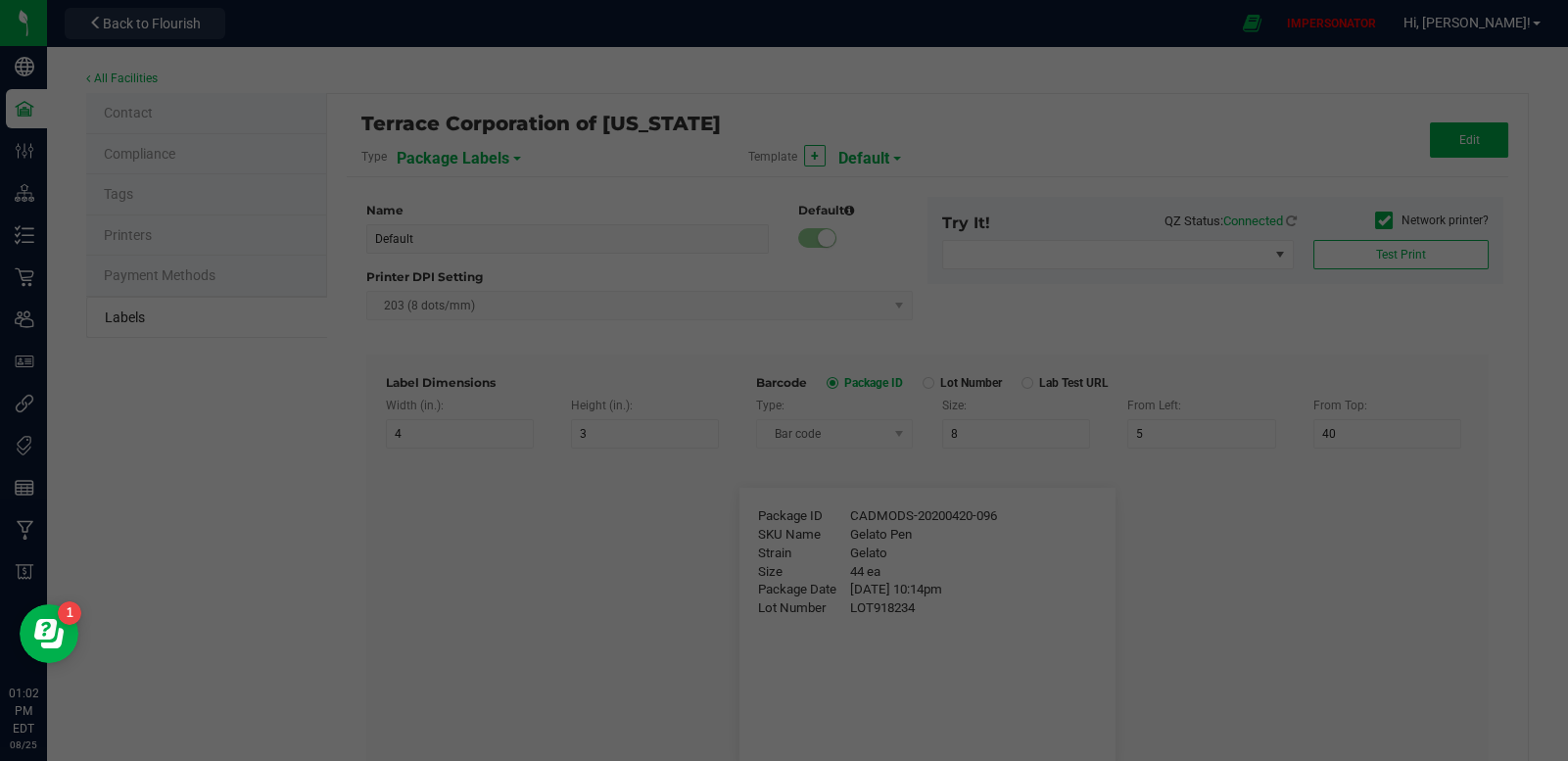
type input "25"
type input "10"
type input "35"
type input "Ingredient one, ingredient two"
type input "Allergens"
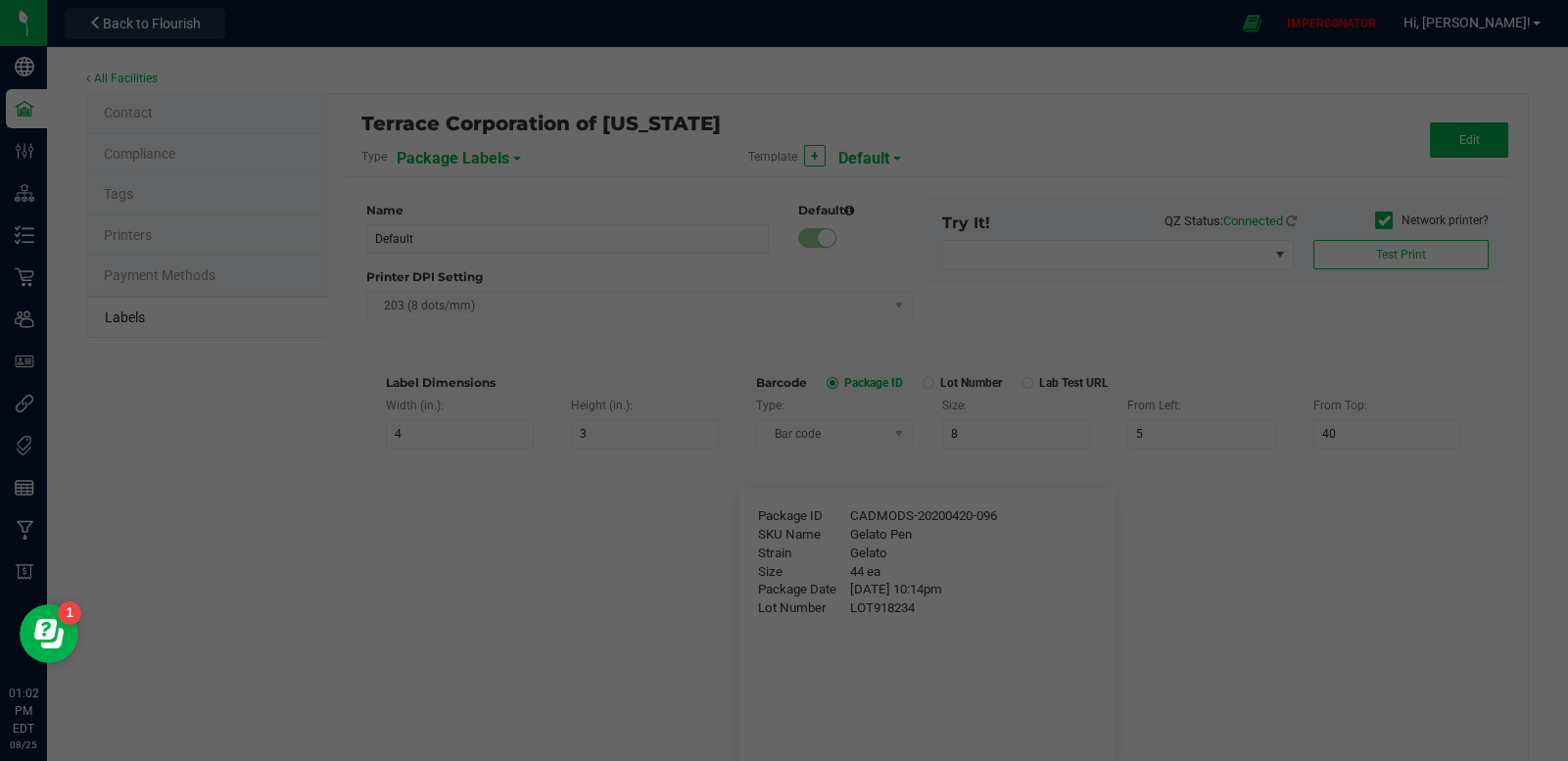
type input "25"
type input "10"
type input "35"
type input "Tree Nuts, Soy, Wheat"
type input "Feel"
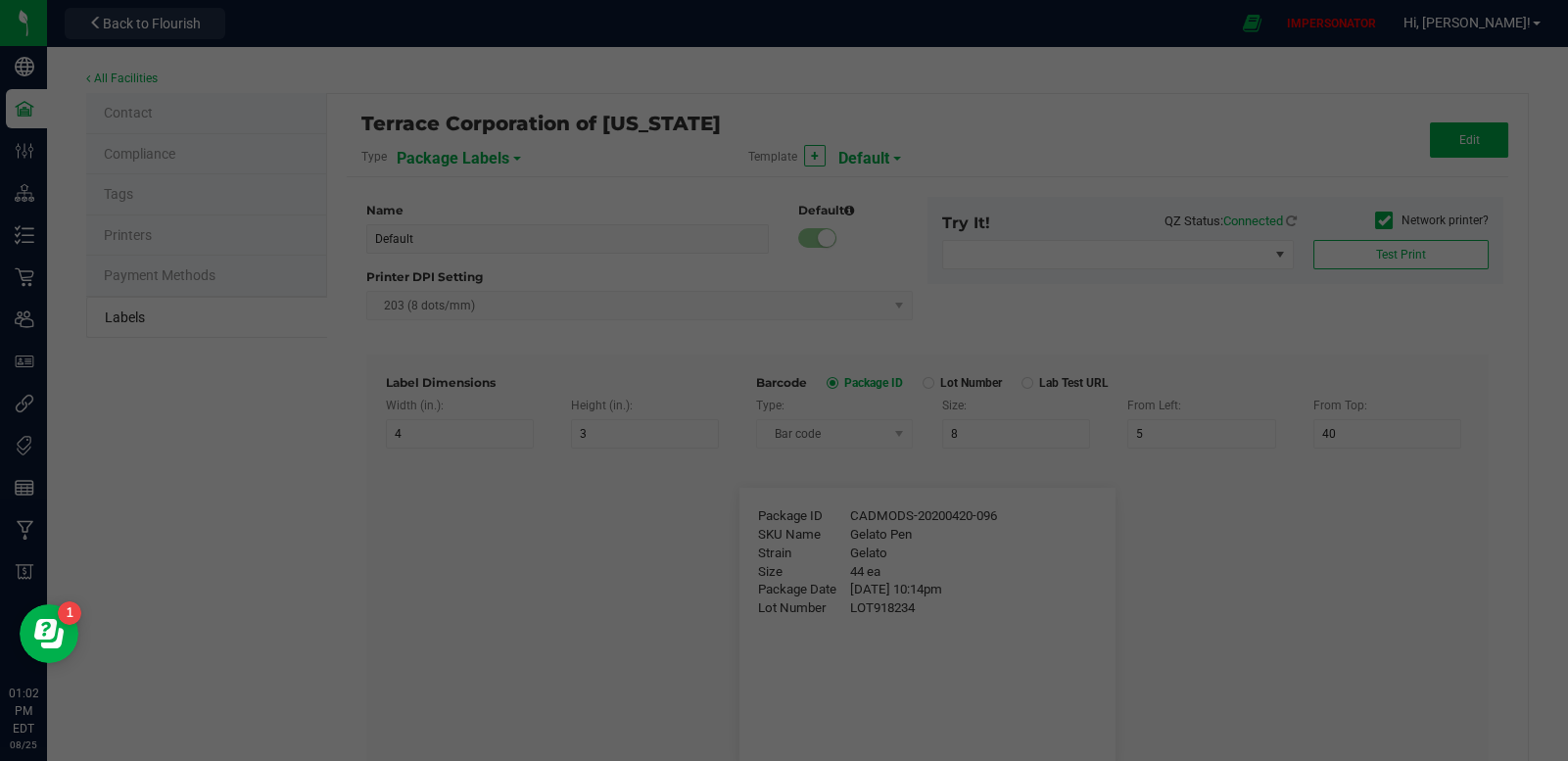
type input "25"
type input "10"
type input "35"
type input "Relaxed"
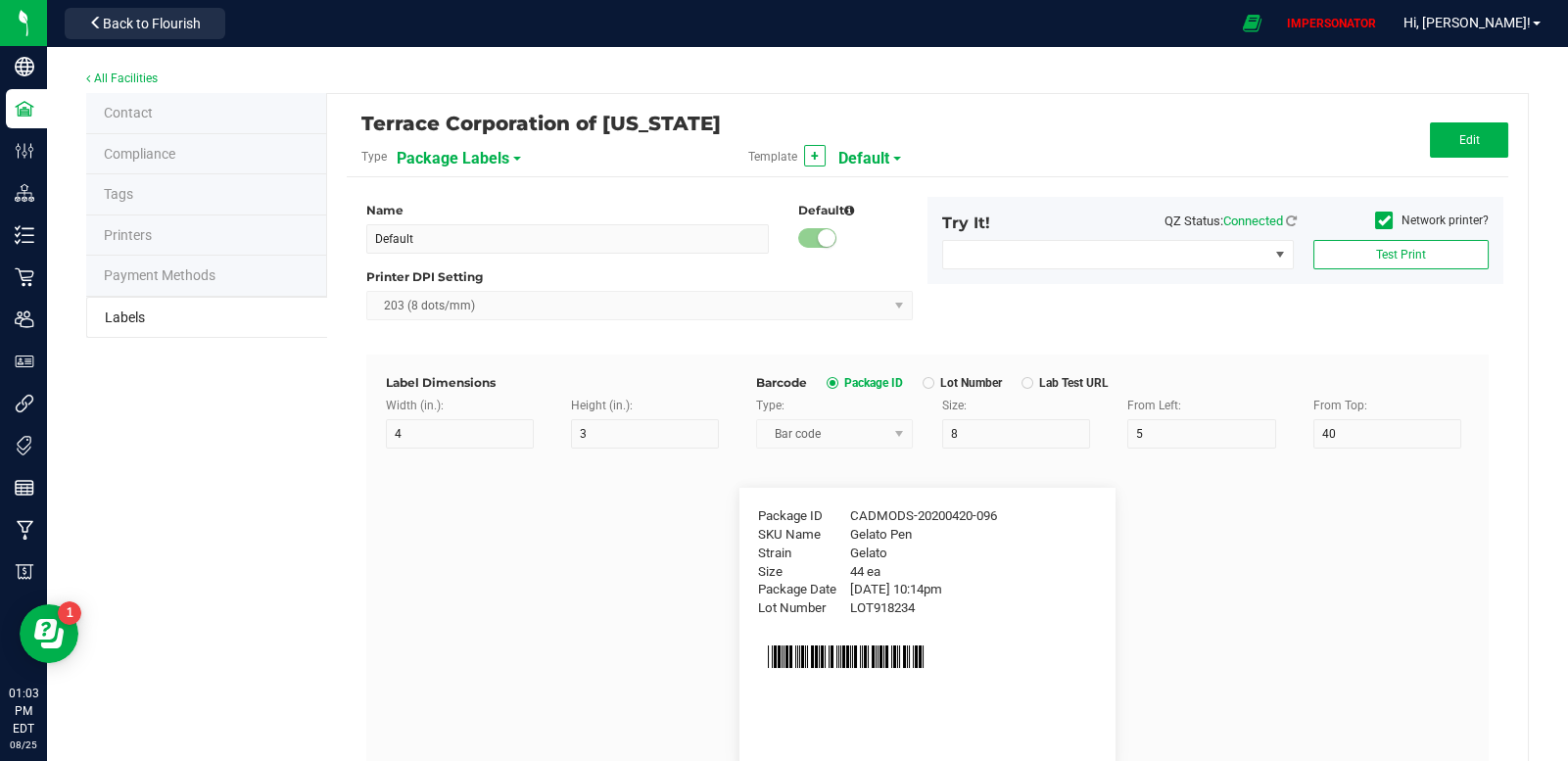
click at [504, 163] on span "Package Labels" at bounding box center [453, 159] width 113 height 34
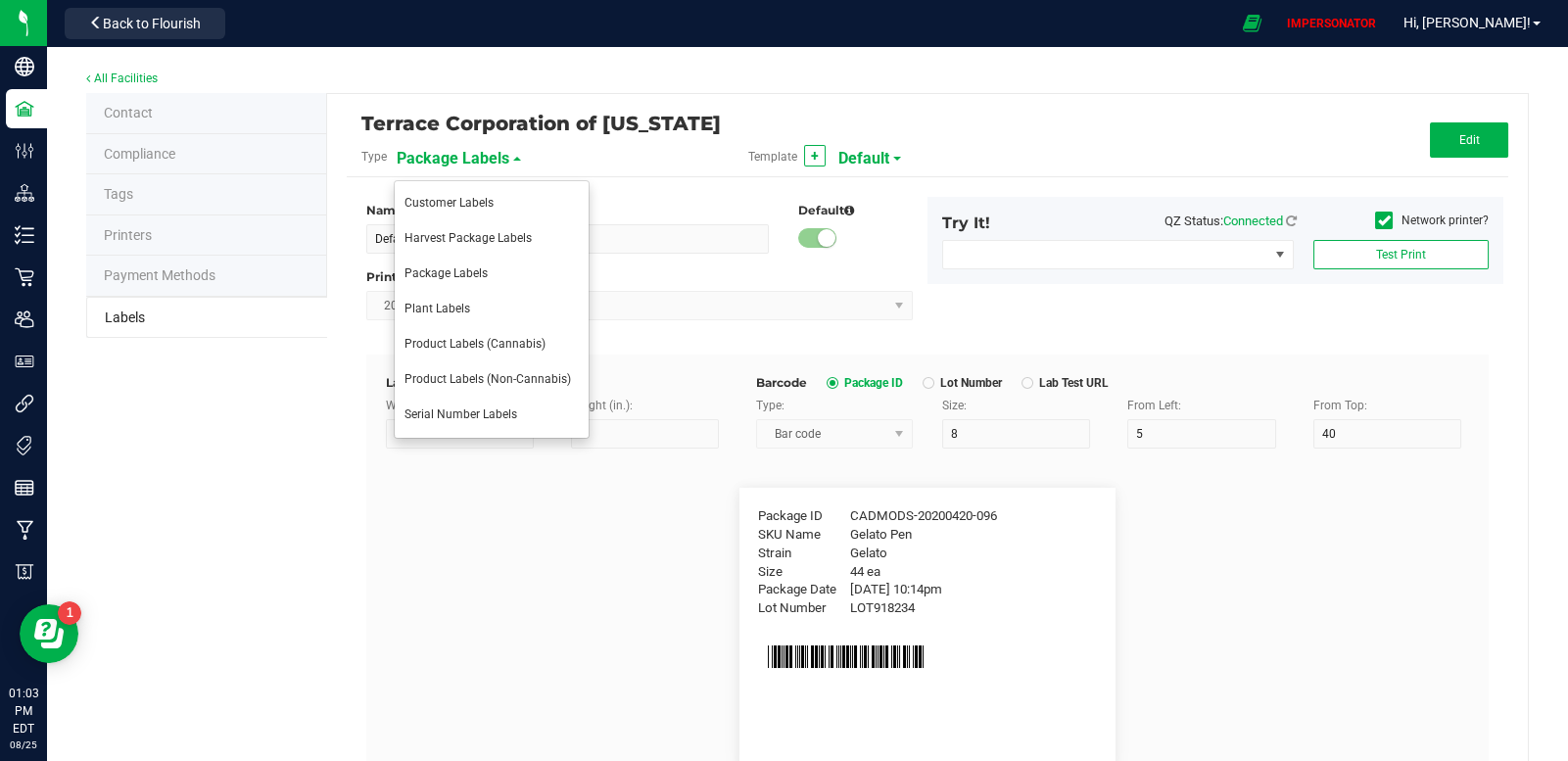
click at [504, 159] on span "Package Labels" at bounding box center [453, 159] width 113 height 34
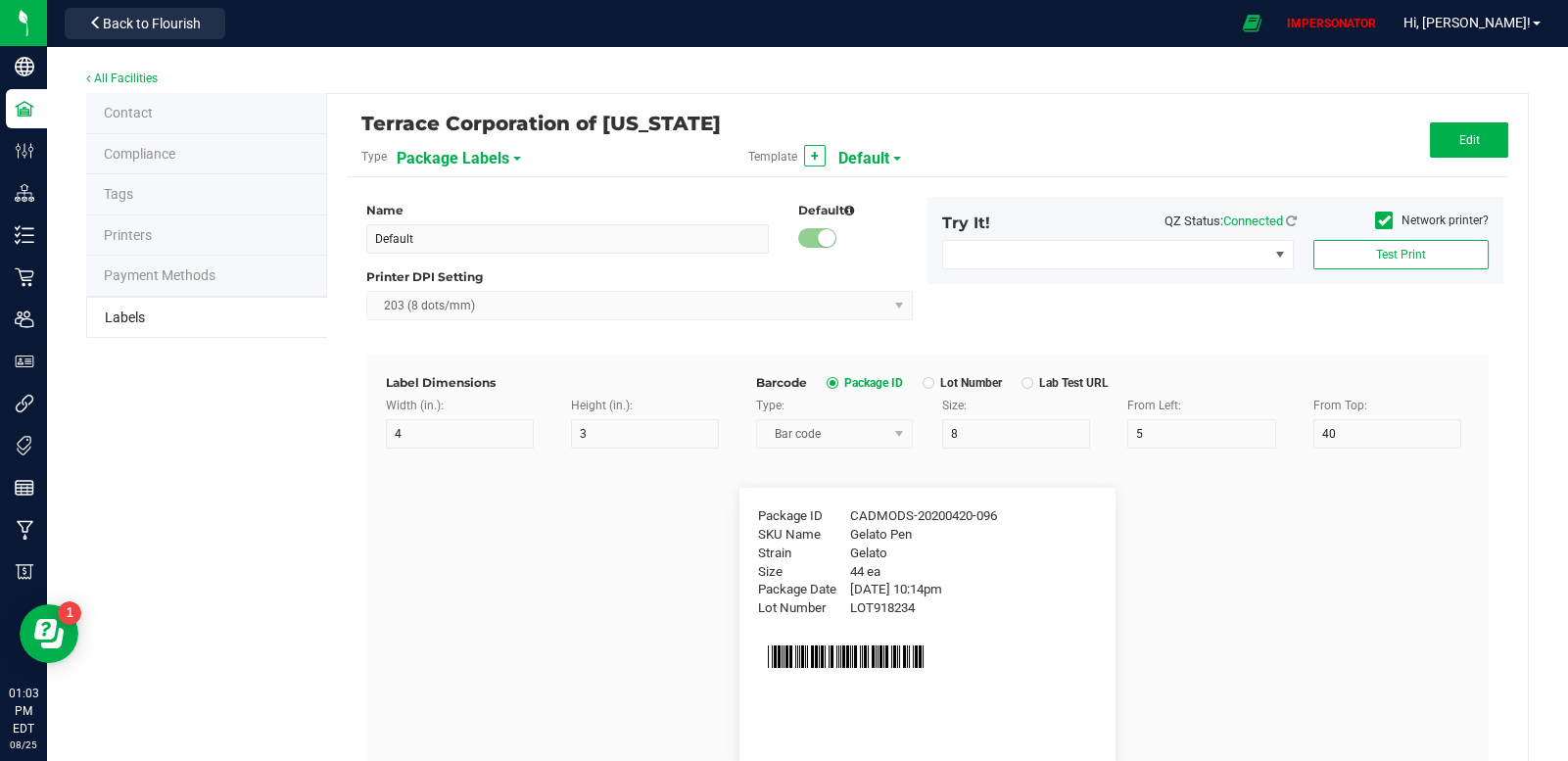
click at [504, 159] on span "Package Labels" at bounding box center [453, 159] width 113 height 34
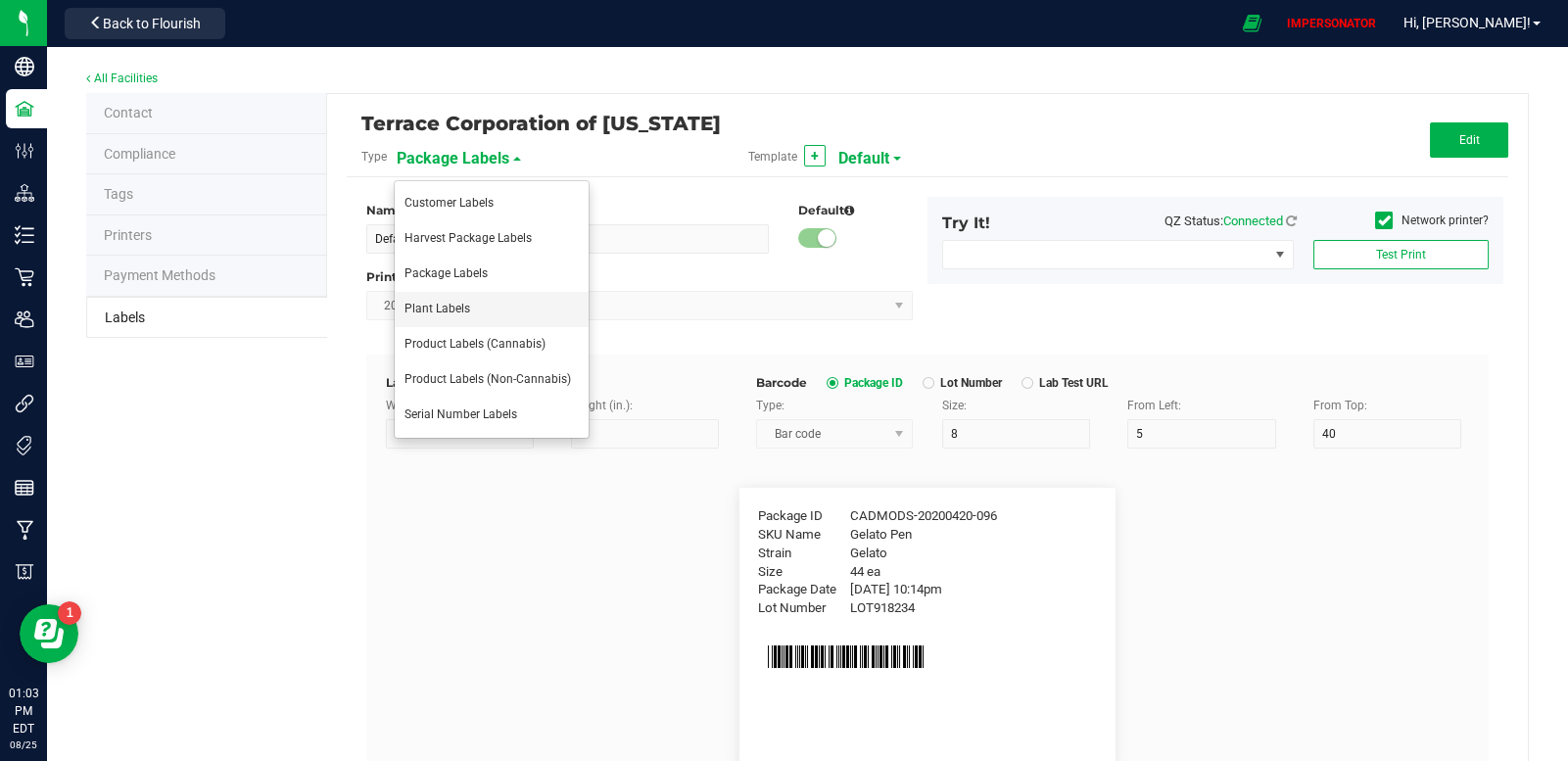
click at [483, 309] on li "Plant Labels" at bounding box center [492, 309] width 194 height 36
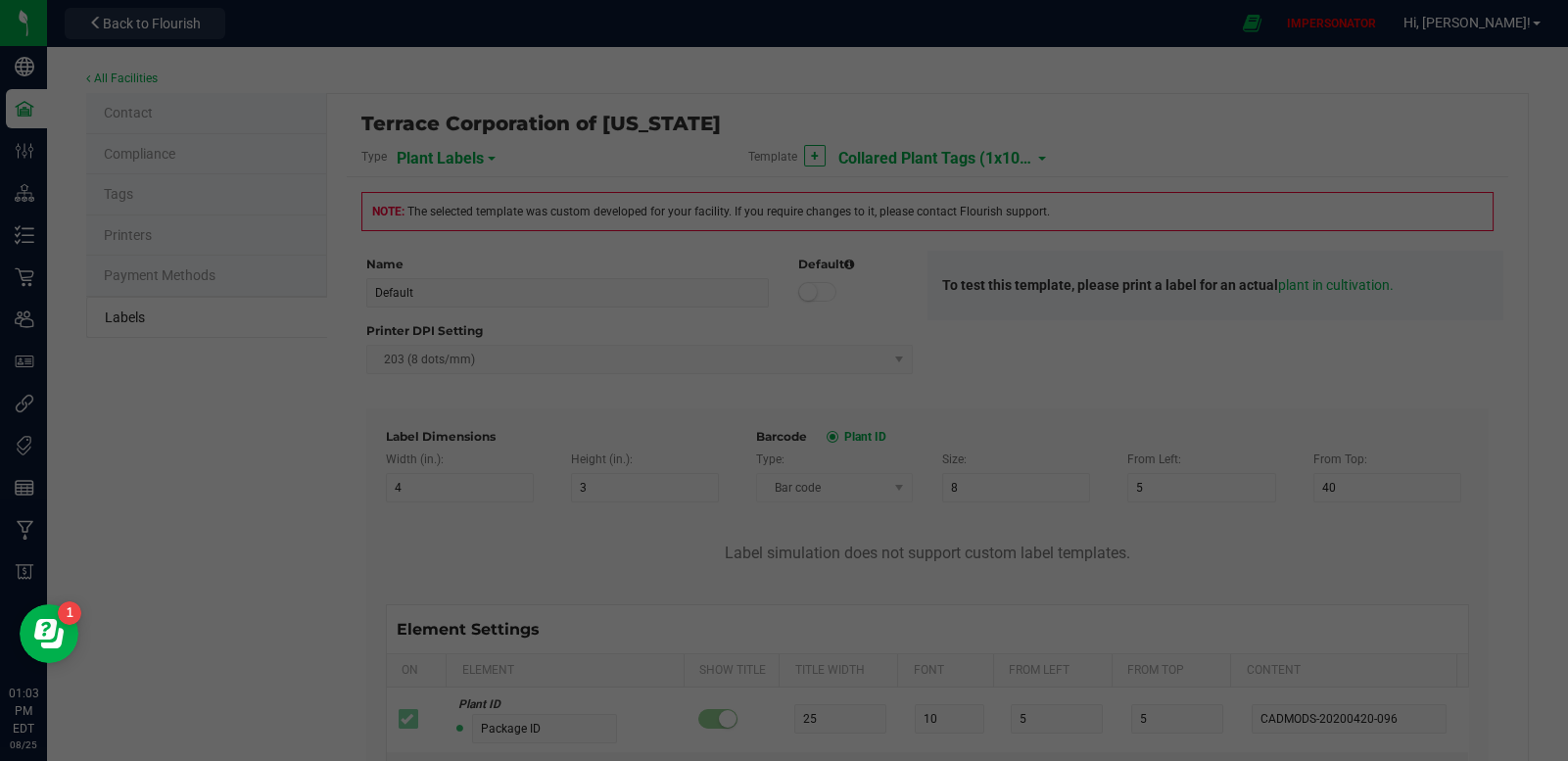
type input "Collared Plant Tags (1x10 in, 4 across)"
type input "3"
type input "1.5"
type input "0"
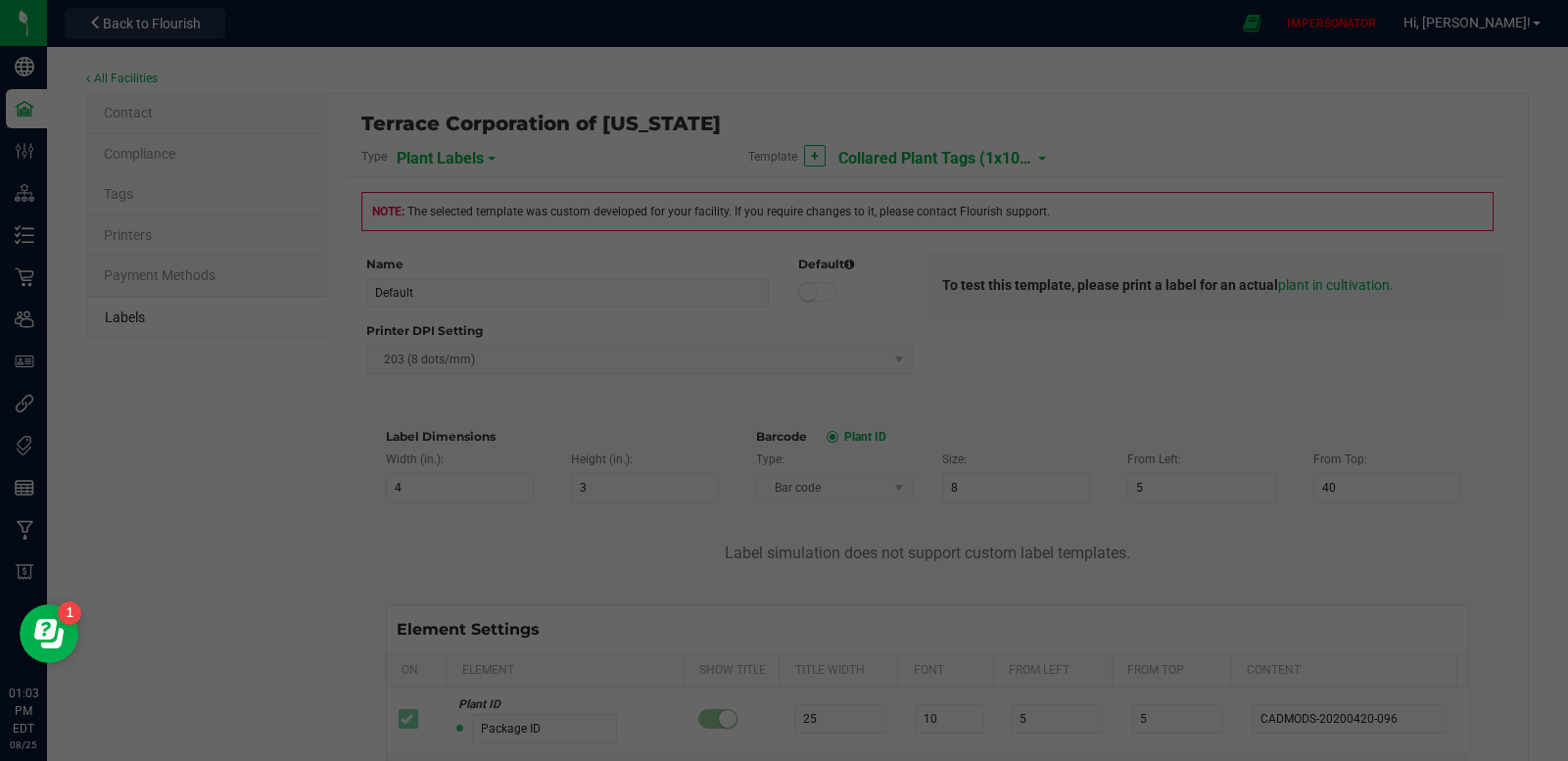
type input "Plant ID"
type input "8"
type input "3"
type input "12"
type input "CADMOCV-20230420-001201"
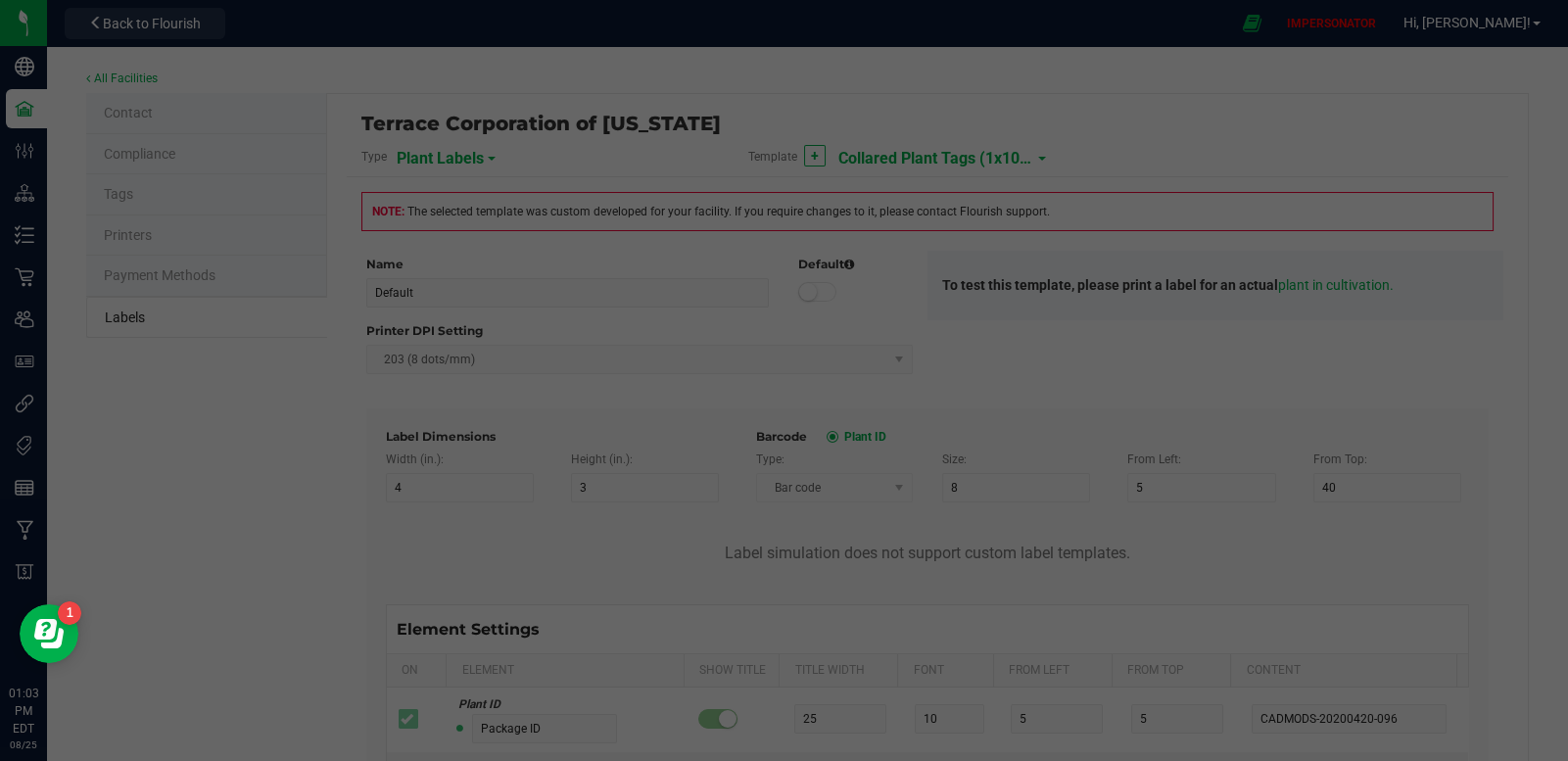
type input "Group"
type input "8"
type input "3"
type input "16"
type input "Gelato Group"
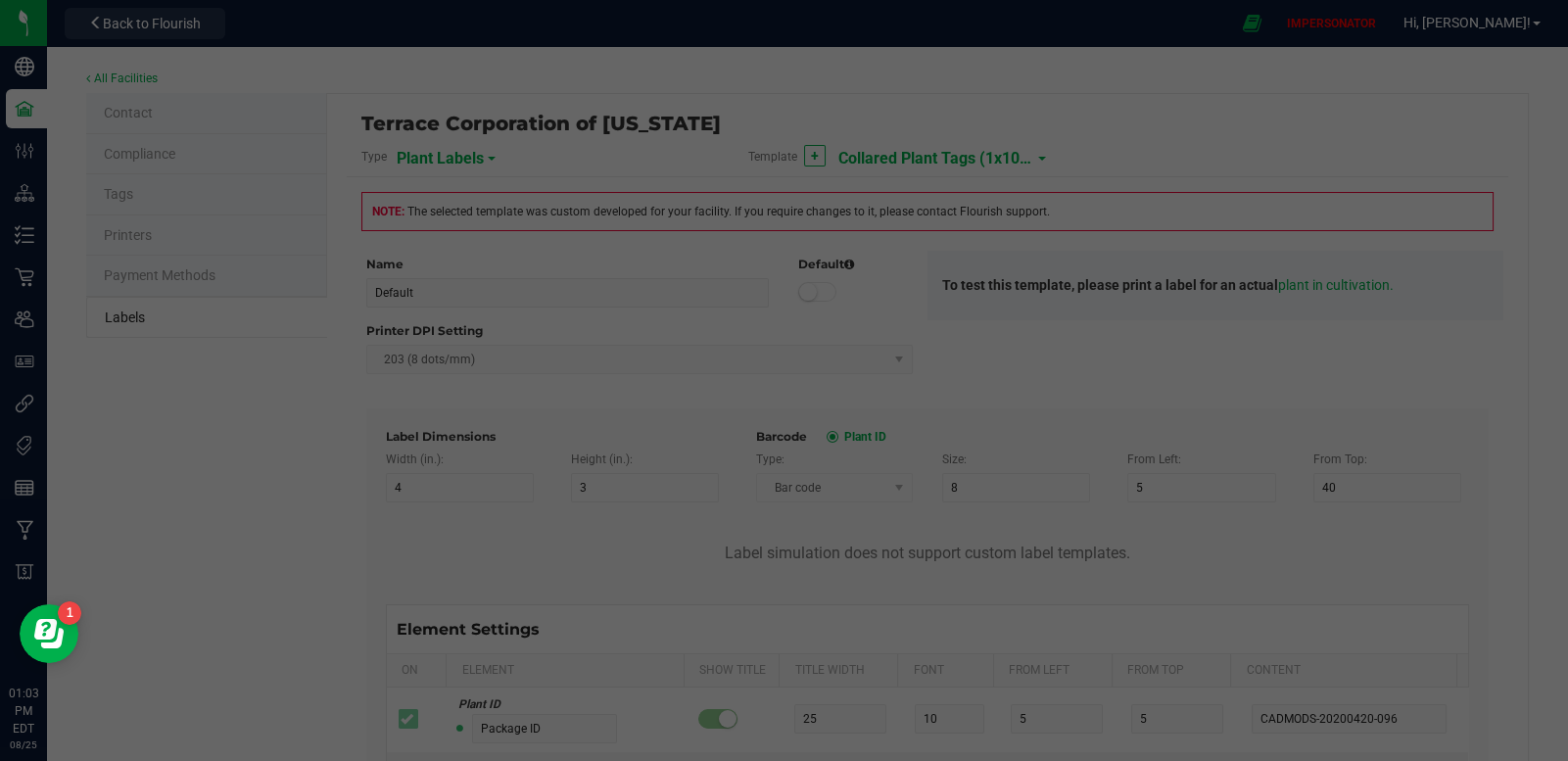
type input "Alive Count"
type input "15"
type input "8"
type input "52"
type input "16"
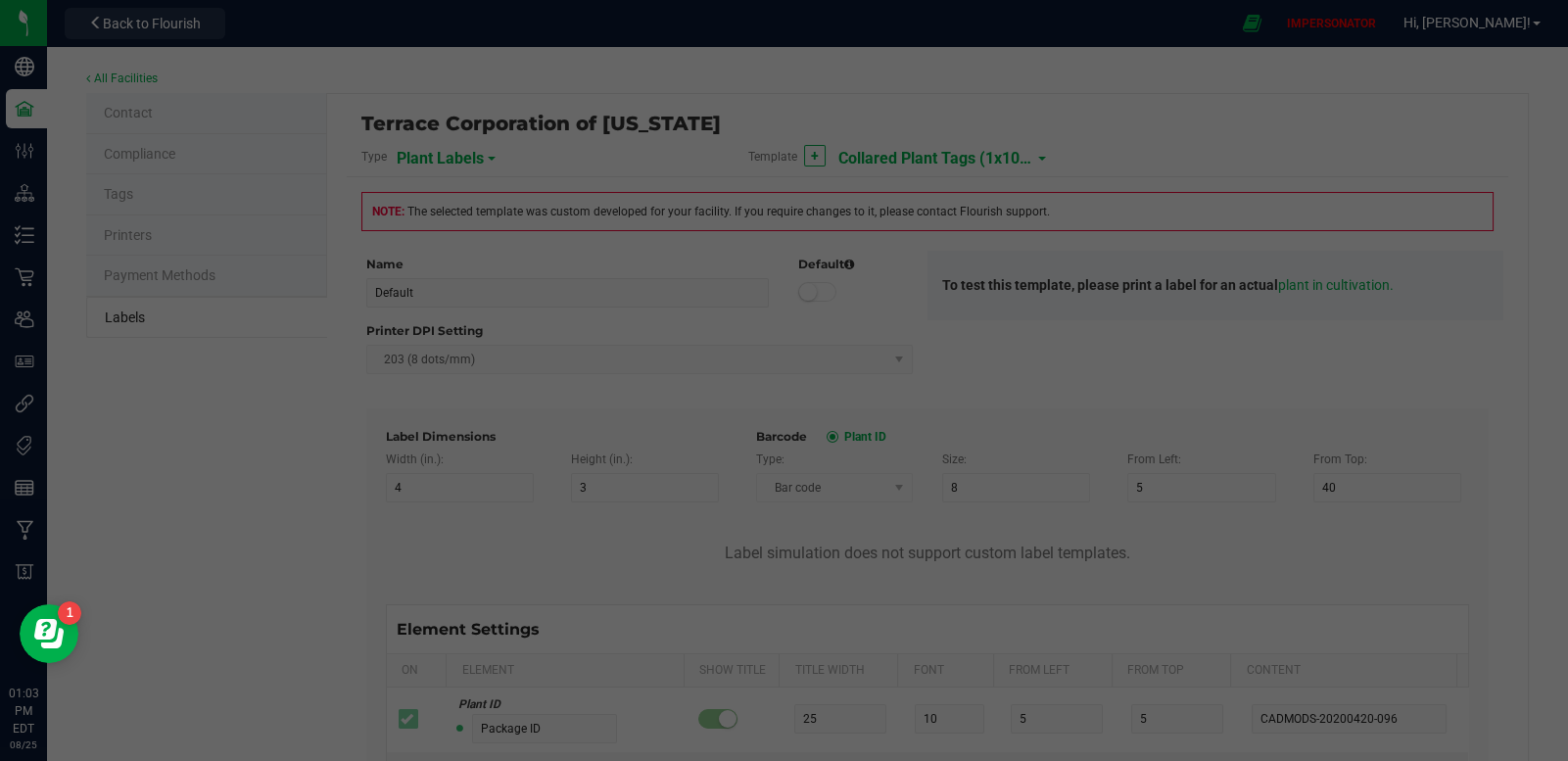
type input "420"
type input "Strain"
type input "8"
type input "3"
type input "Gelato"
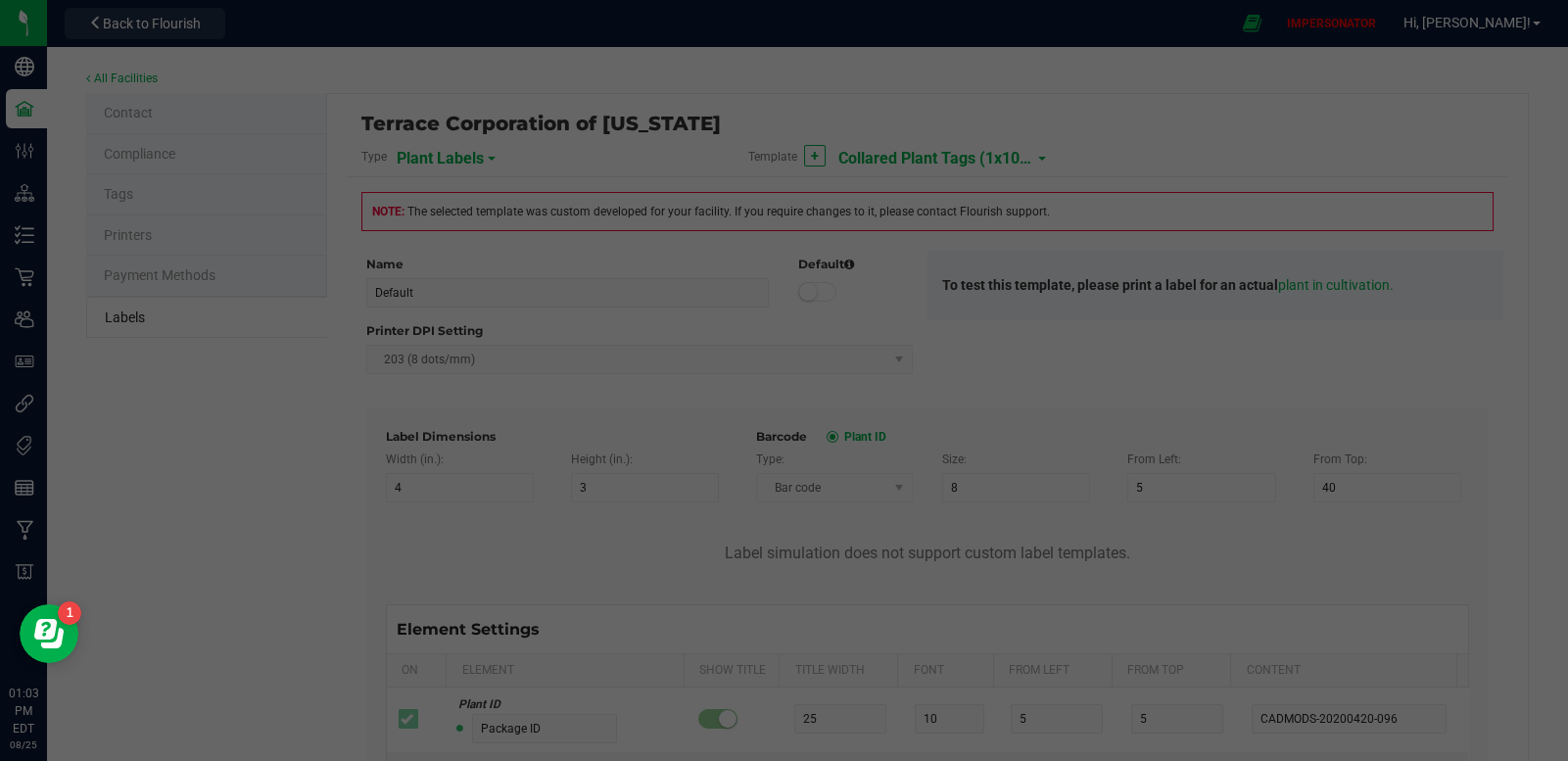
type input "Origin Group"
type input "8"
type input "3"
type input "24"
type input "Gelato Group"
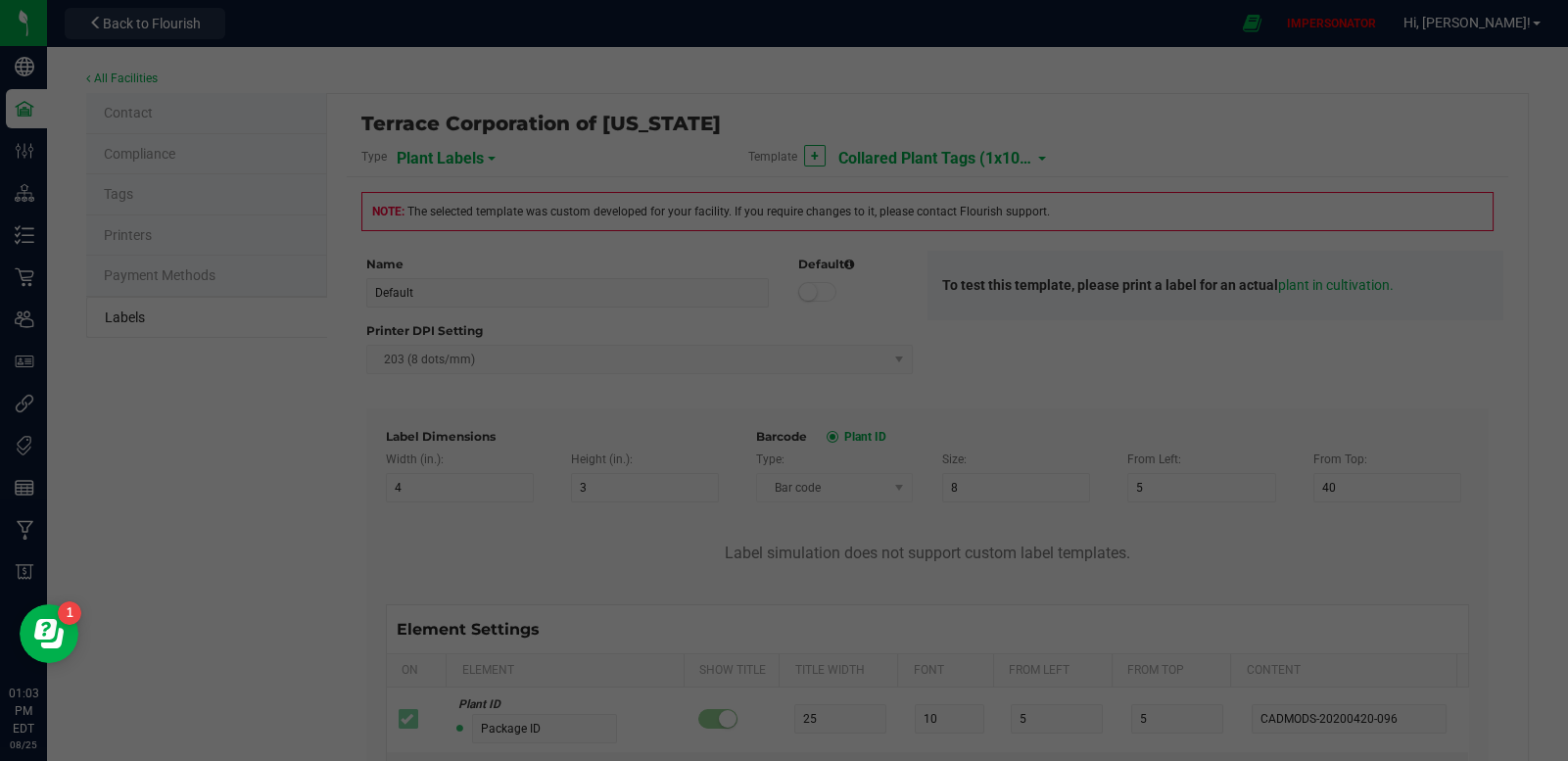
type input "Origin Package ID"
type input "8"
type input "3"
type input "28"
type input "9358338206076023"
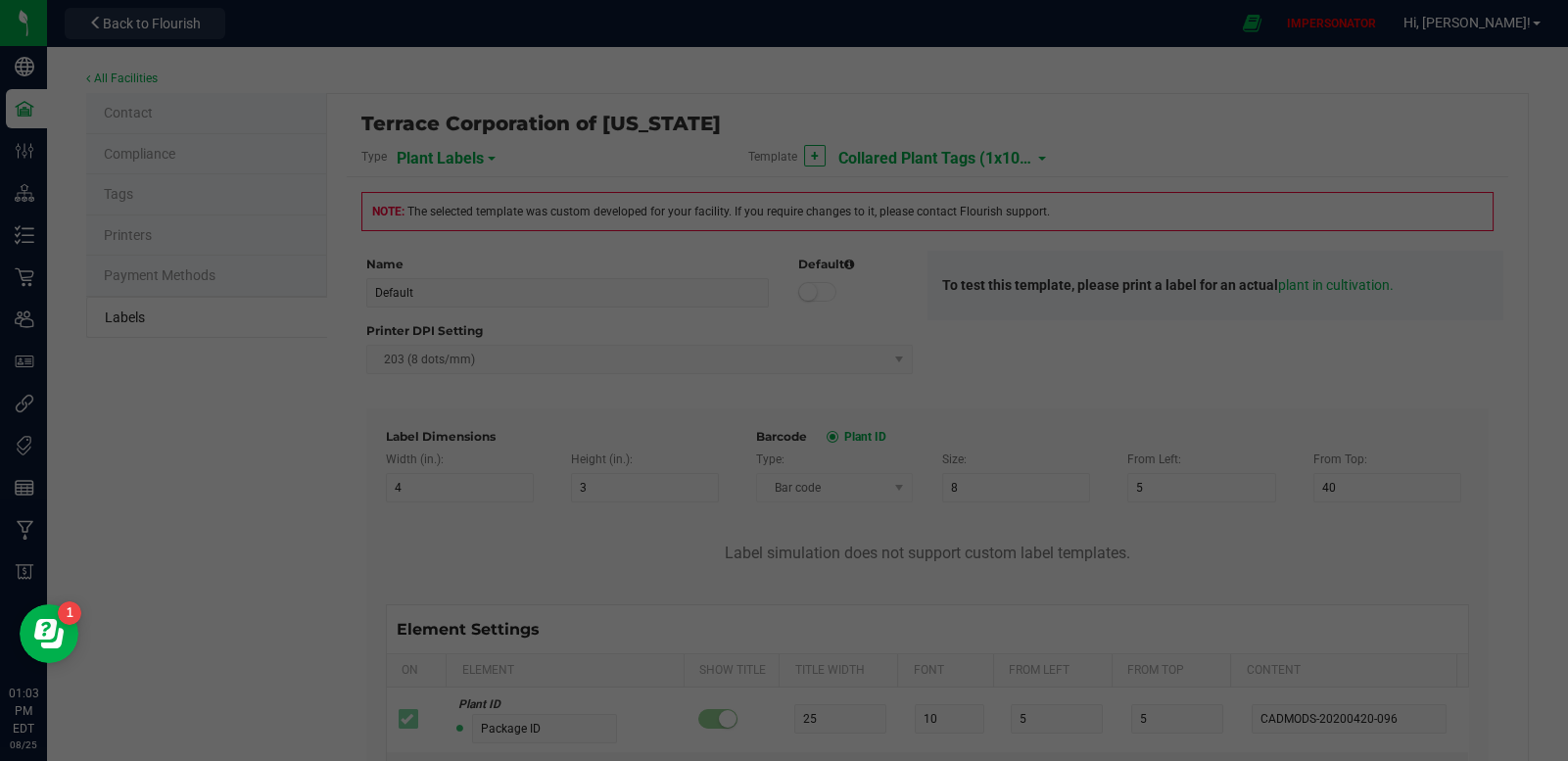
type input "Origin Package's Origin Group Name"
type input "8"
type input "3"
type input "32"
type input "Gelato Group"
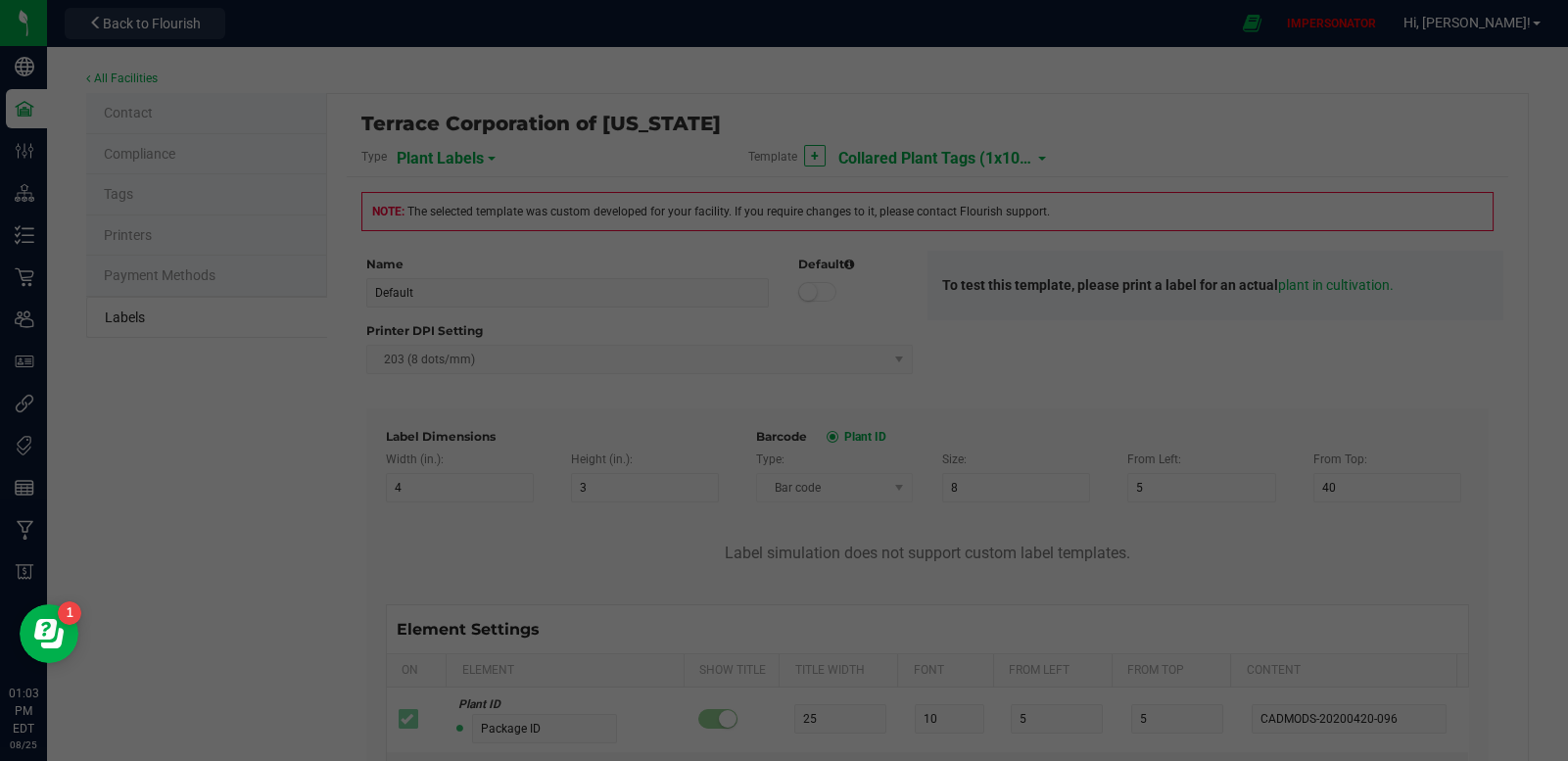
type input "Origin Package's Origin Plant ID"
type input "8"
type input "3"
type input "36"
type input "0002068266882390"
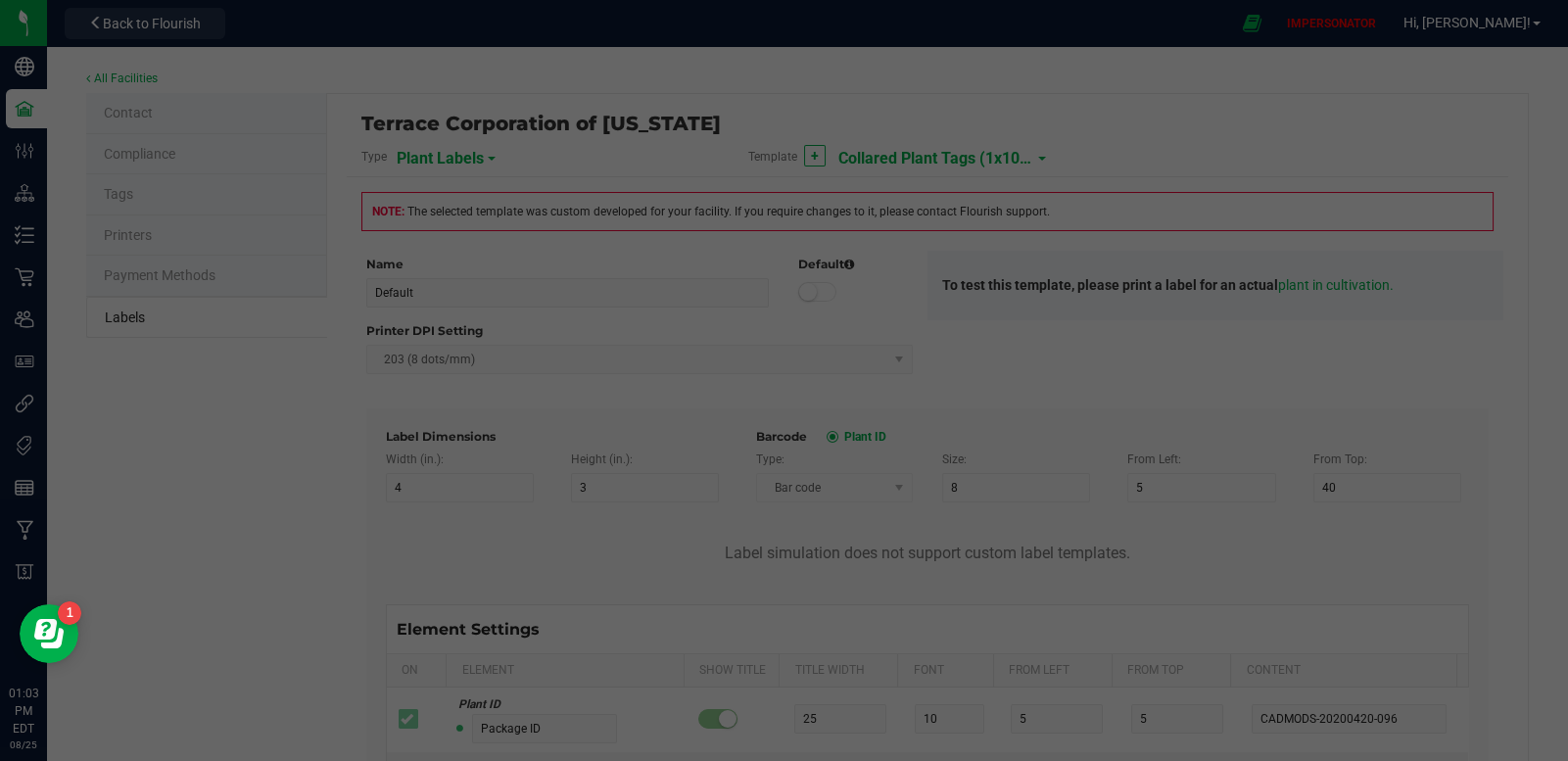
type input "Plant Timestamp"
type input "8"
type input "3"
type input "40"
type input "[DATE] 10:14pm"
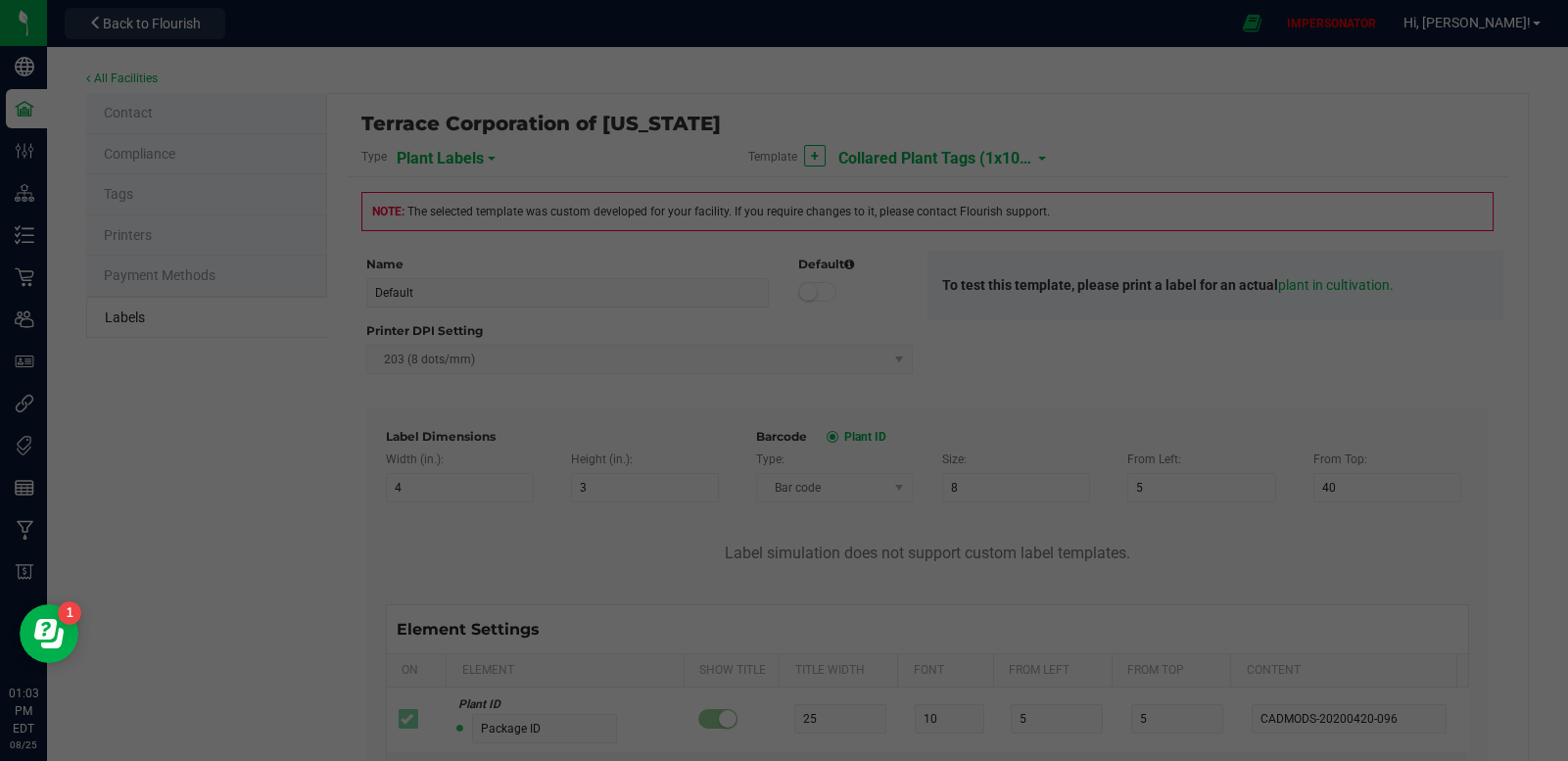
type input "Plant Batch"
type input "8"
type input "3"
type input "46"
type input "1A400620000DEMO0000001"
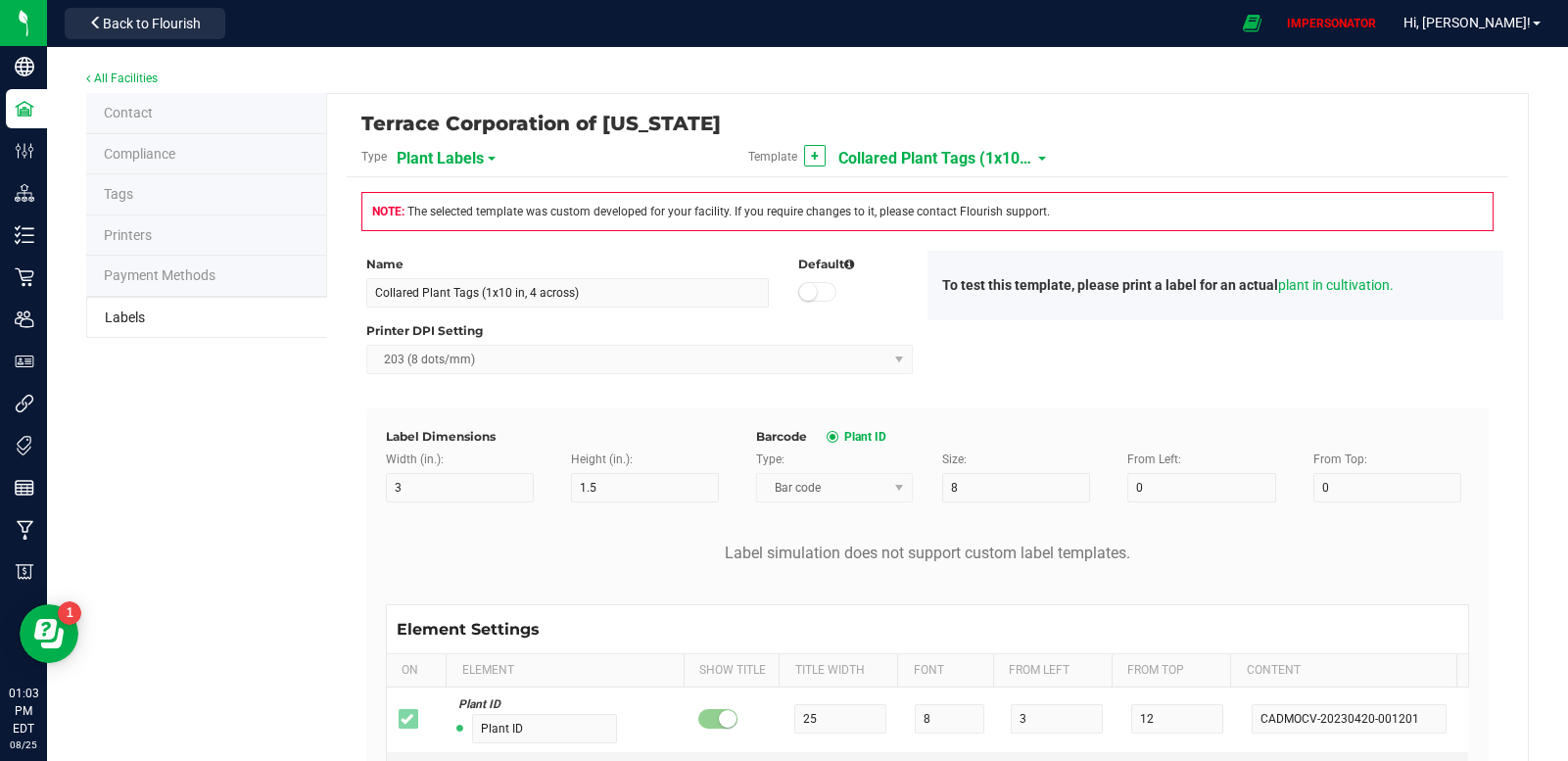
click at [1035, 155] on div "Template + Collared Plant Tags (1x10 in, 4 across)" at bounding box center [927, 157] width 388 height 34
click at [1038, 157] on span at bounding box center [1042, 159] width 8 height 4
click at [927, 233] on li "Default" at bounding box center [931, 239] width 194 height 36
type input "Default"
type input "10"
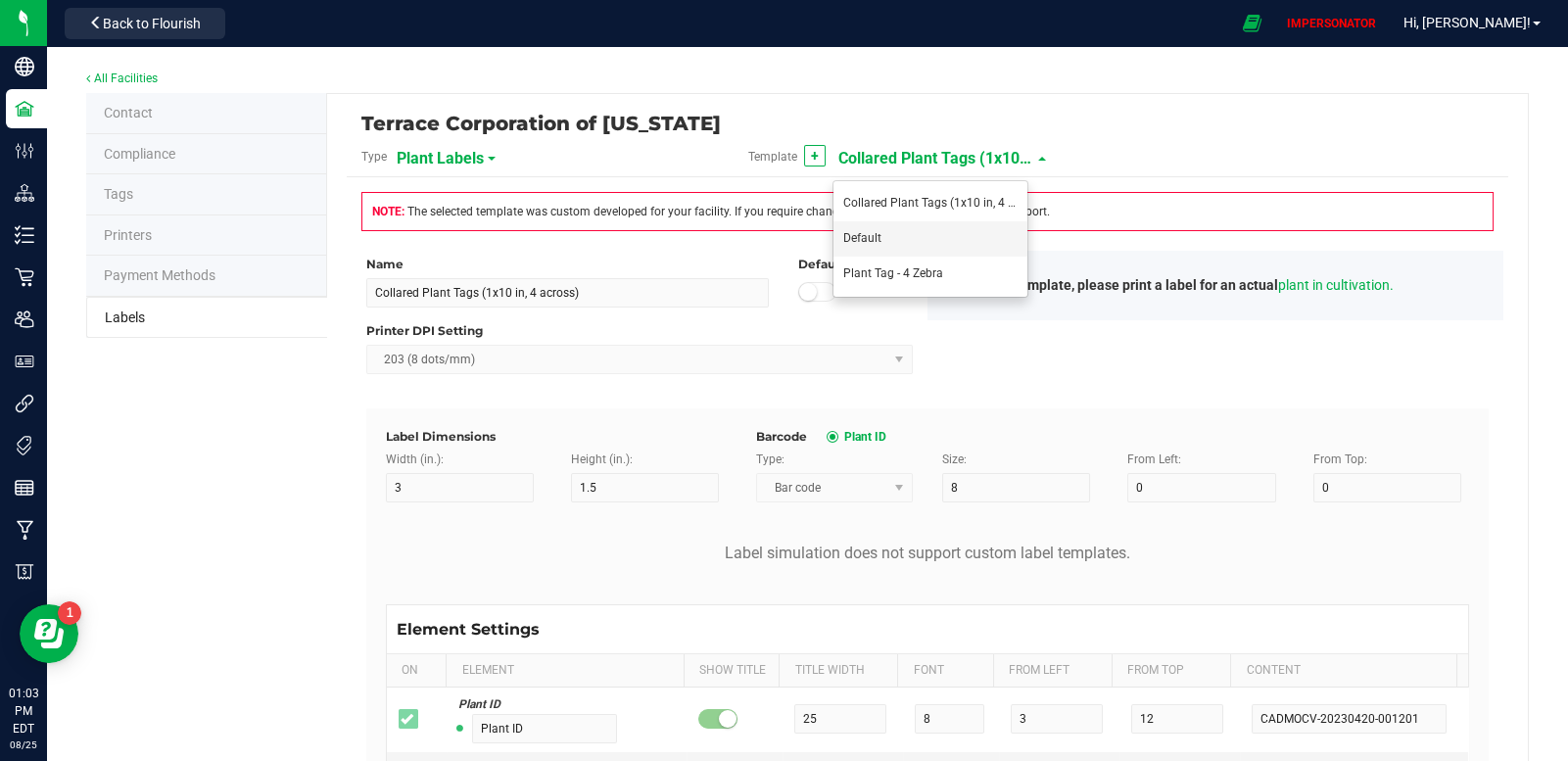
type input "2"
type input "15"
type input "20"
type input "Strain"
type input "25"
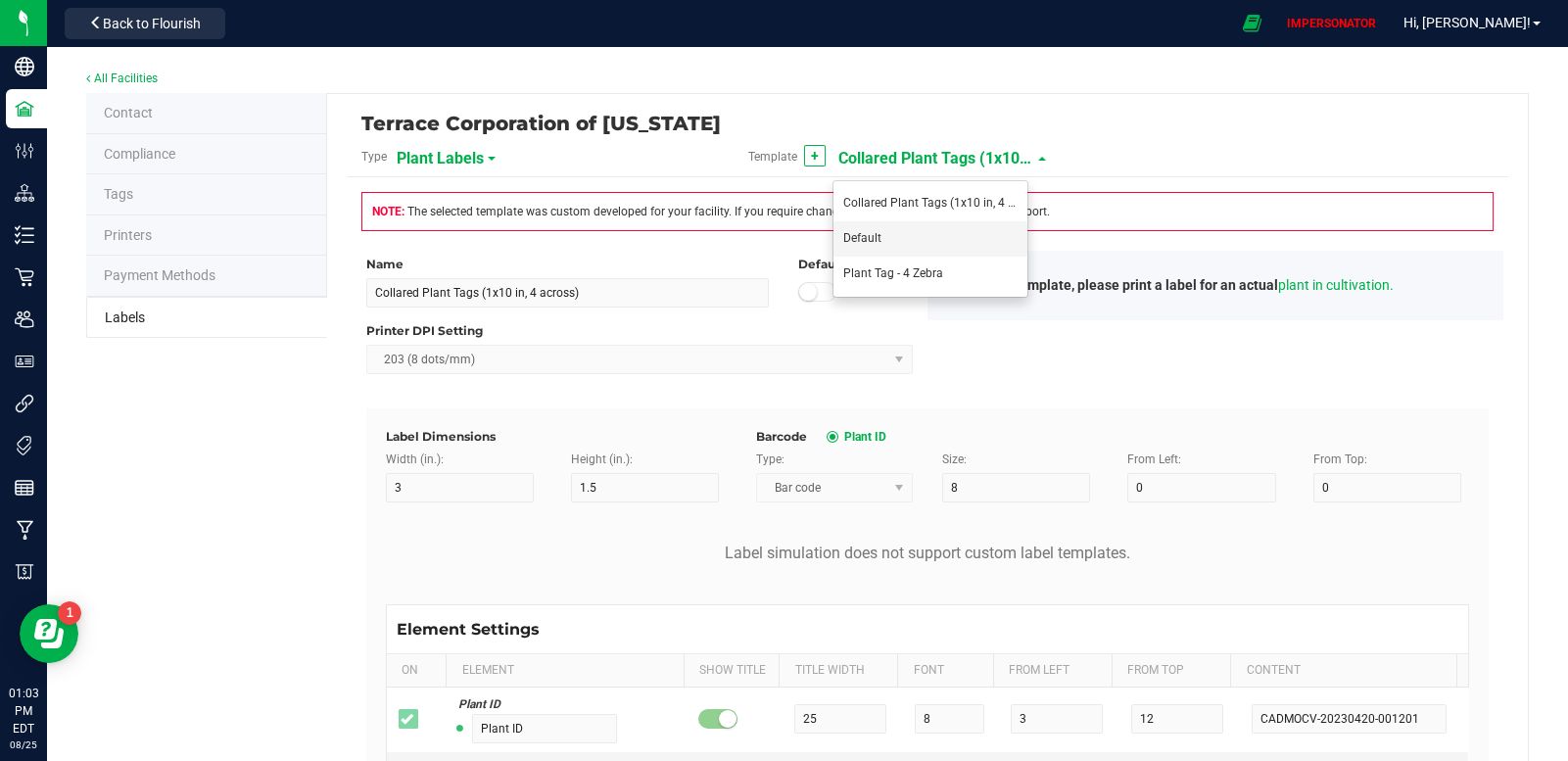
type input "3"
type input "25"
type input "Gelato"
type input "Plant Timestamp"
type input "30"
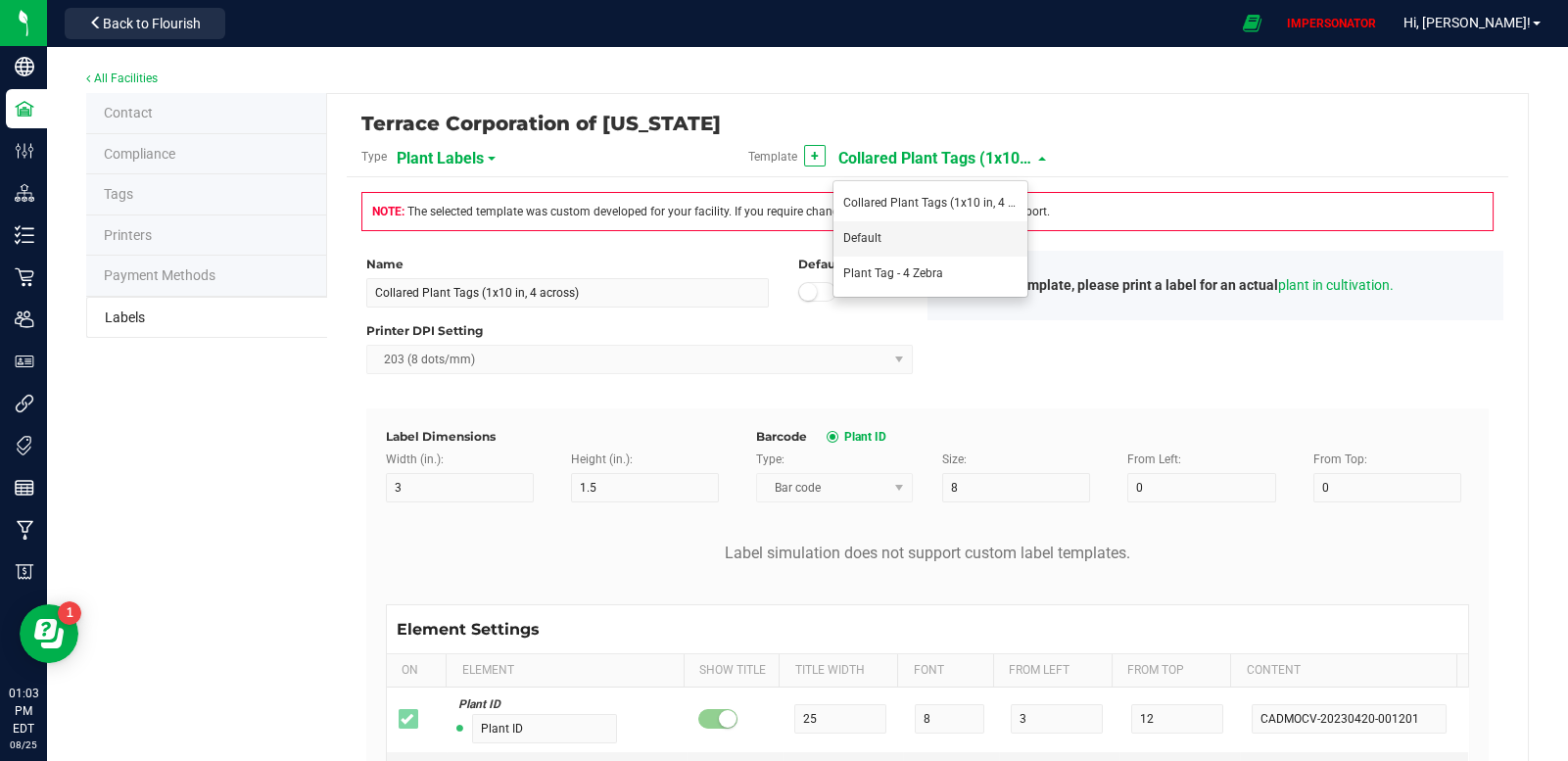
type input "[DATE] 10:14pm"
type input "Alive Count"
type input "15"
type input "52"
type input "16"
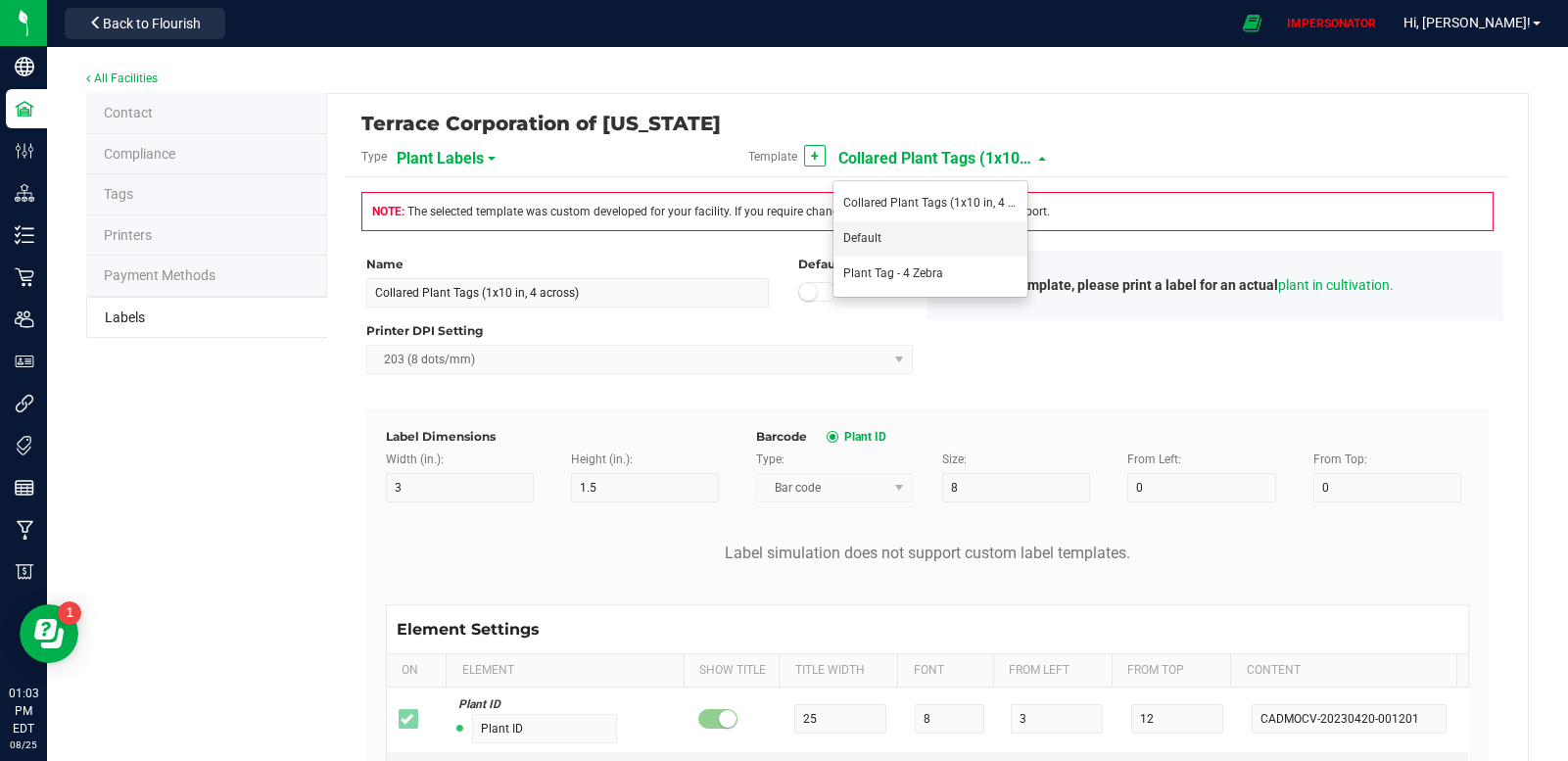
type input "420"
type input "Origin Group"
type input "24"
type input "Gelato Group"
type input "Origin Package ID"
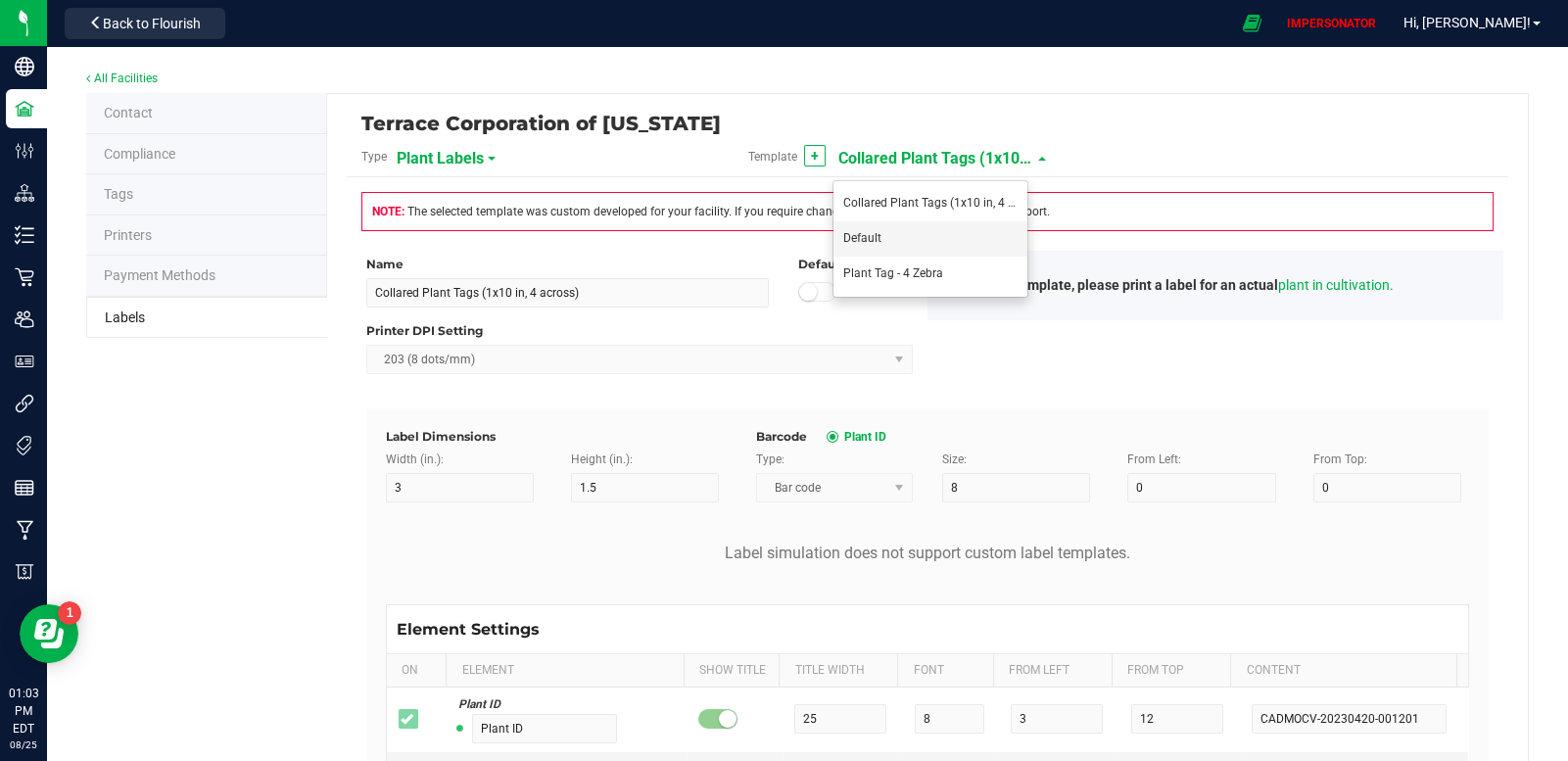
type input "28"
type input "9358338206076023"
type input "Origin Package's Origin Group Name"
type input "32"
type input "Gelato Group"
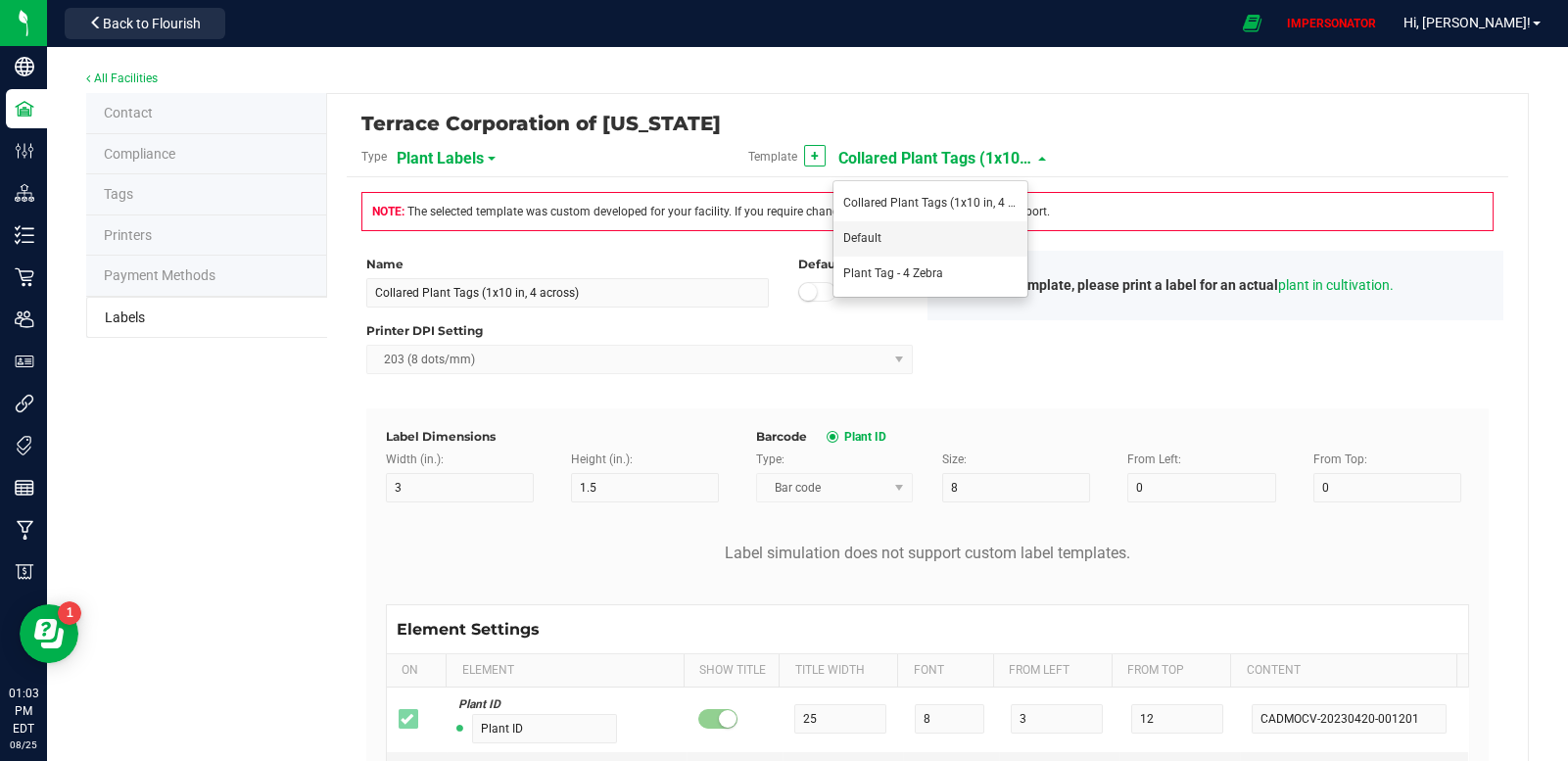
type input "Origin Package's Origin Plant ID"
type input "36"
type input "0002068266882390"
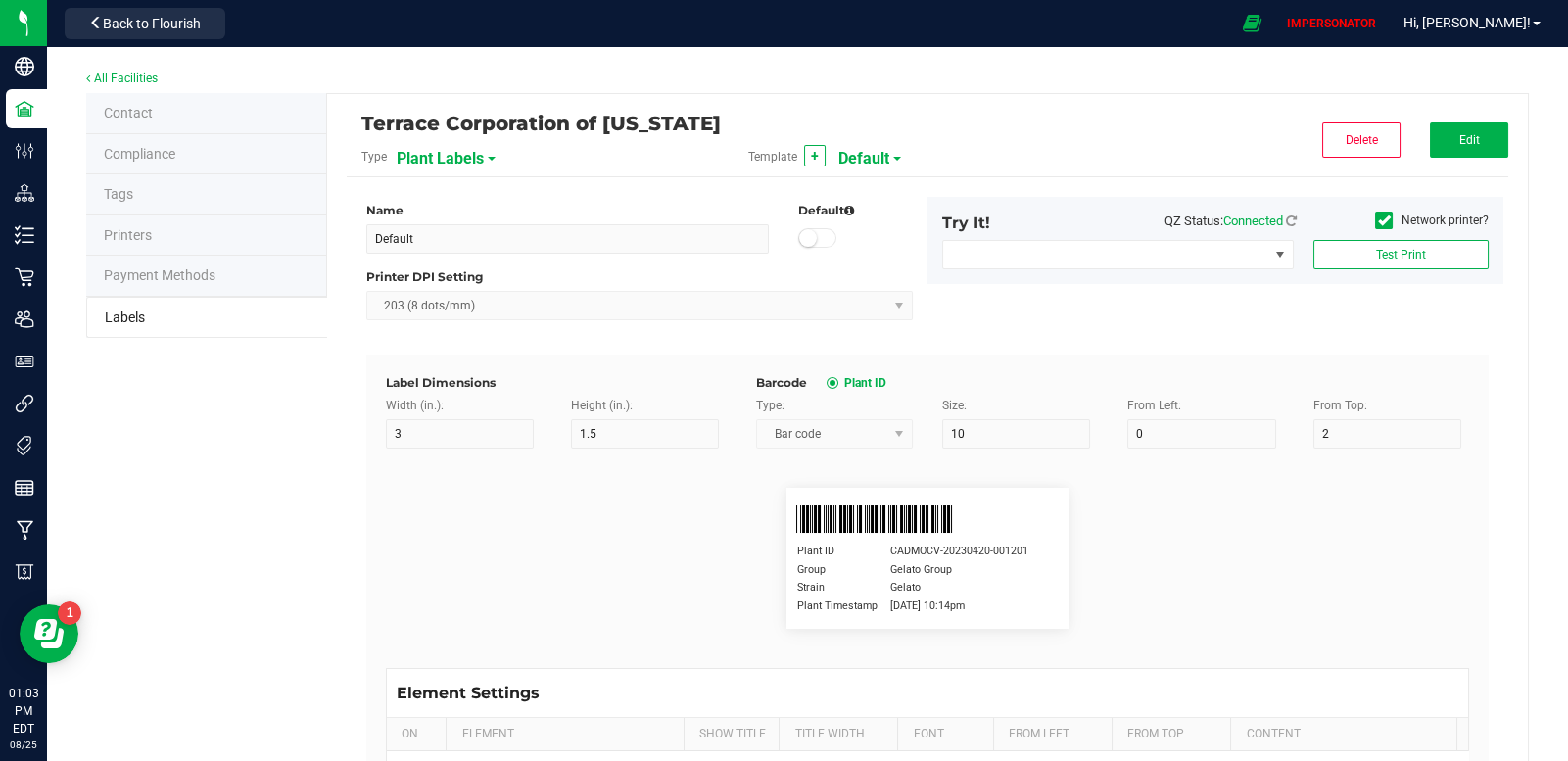
click at [883, 159] on div "Template + Default" at bounding box center [927, 157] width 388 height 34
click at [893, 158] on span at bounding box center [897, 159] width 8 height 4
click at [885, 272] on span "Plant Tag - 4 Zebra" at bounding box center [893, 273] width 100 height 14
type input "Plant Tag - 4 Zebra"
type input "1"
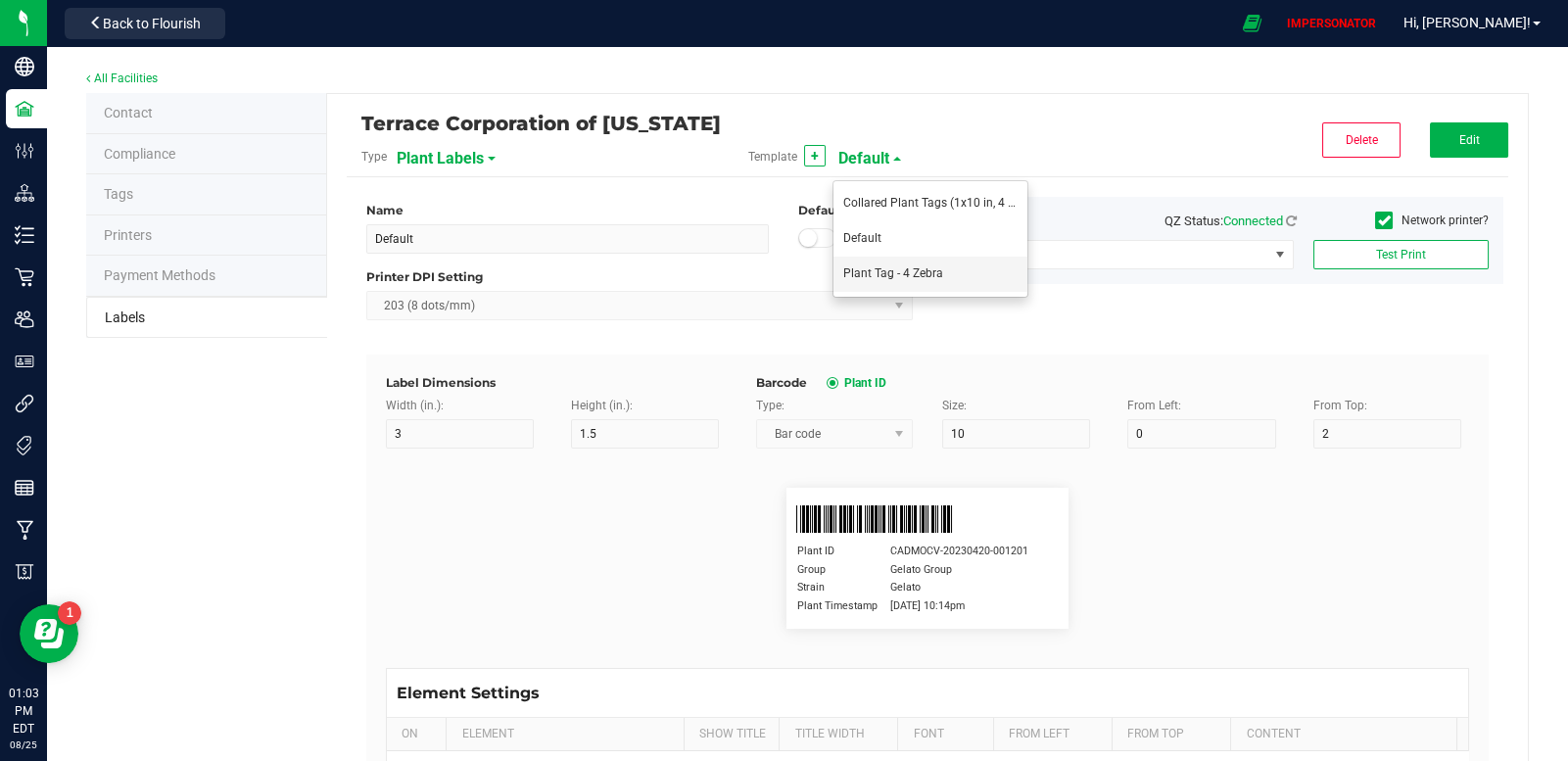
type input "10"
type input "12"
type input "20"
type input "150"
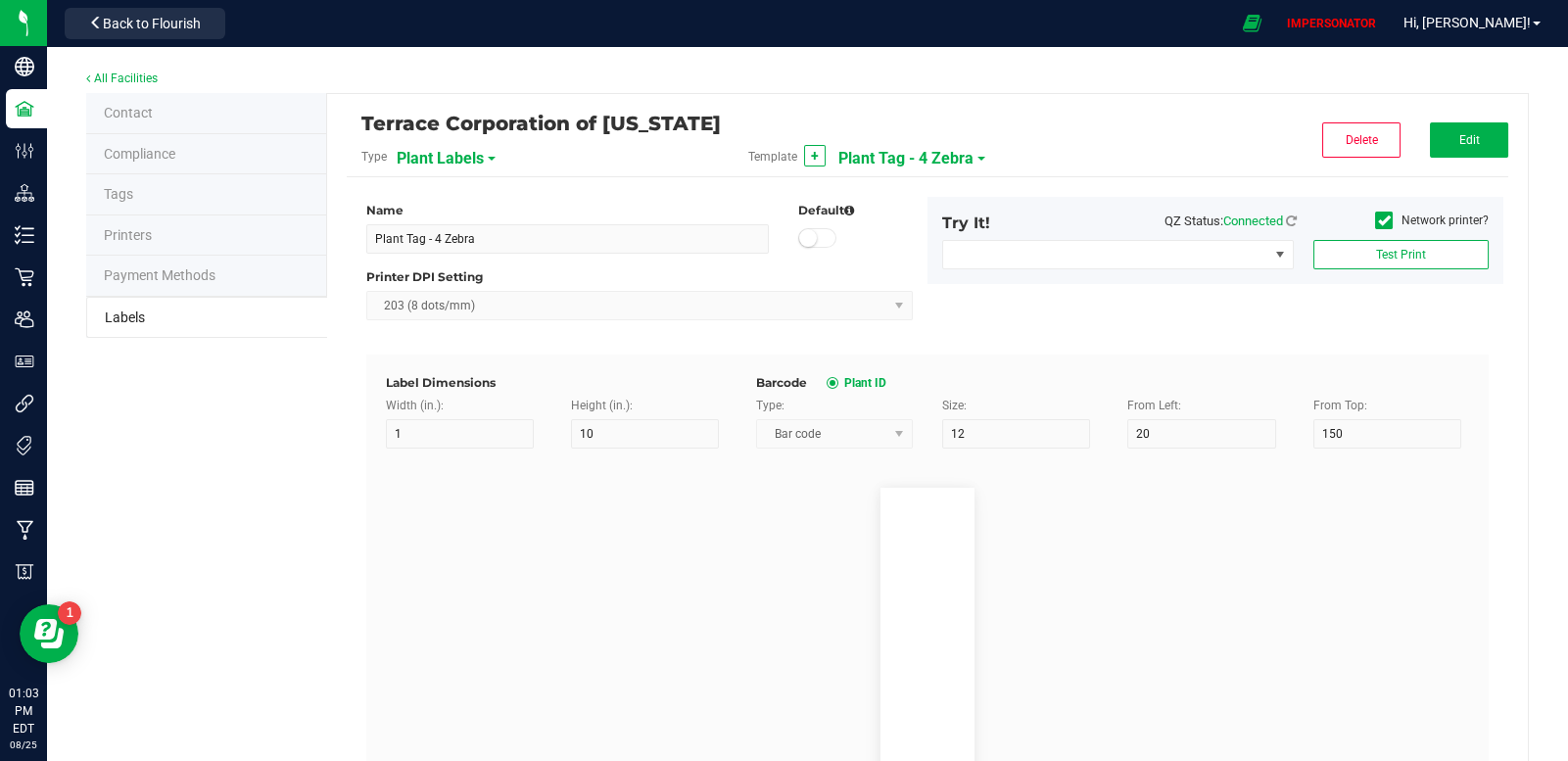
click at [934, 163] on span "Plant Tag - 4 Zebra" at bounding box center [906, 159] width 135 height 34
click at [925, 196] on span "Collared Plant Tags (1x10 in, 4 across)" at bounding box center [946, 203] width 204 height 14
